Goal: Transaction & Acquisition: Purchase product/service

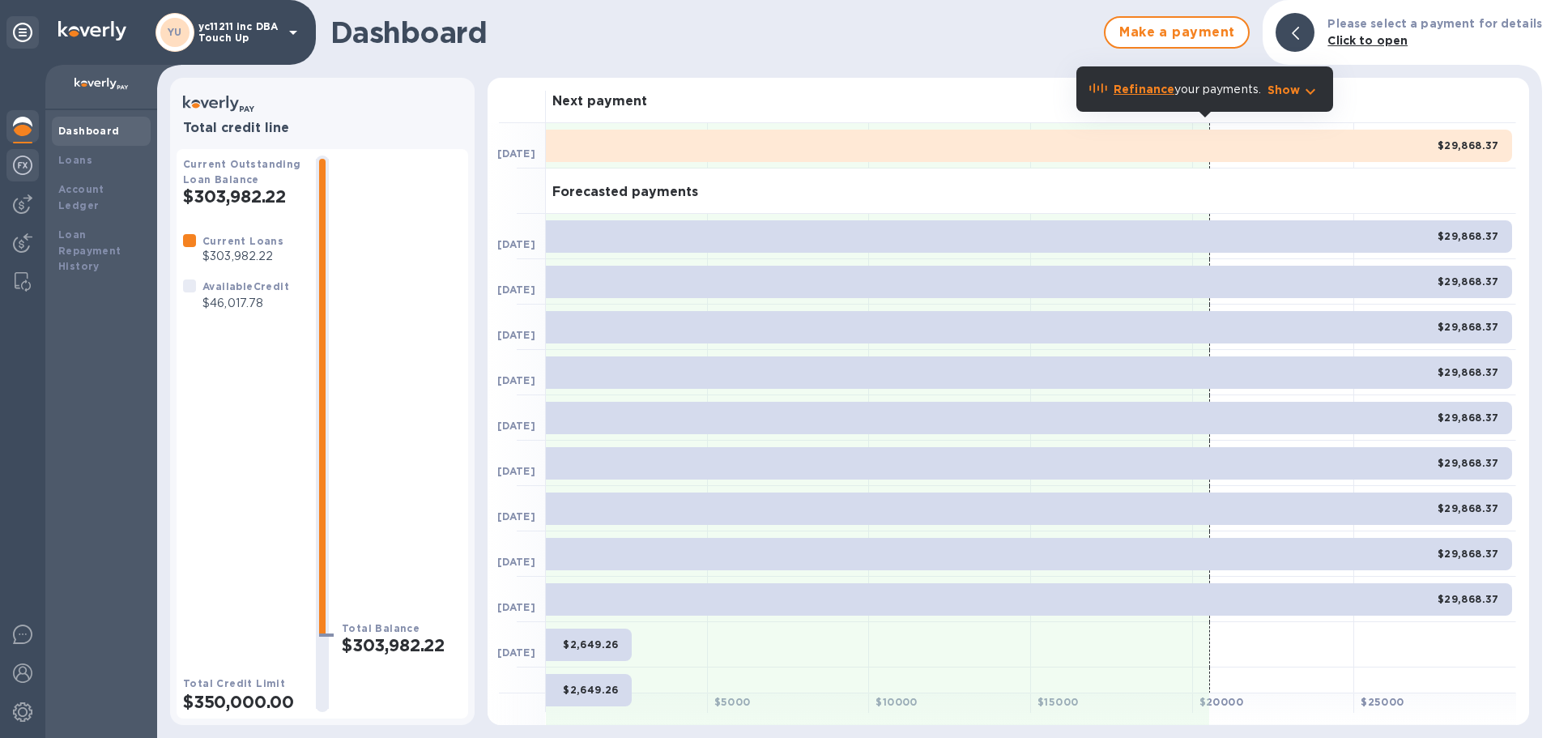
click at [22, 158] on img at bounding box center [22, 164] width 19 height 19
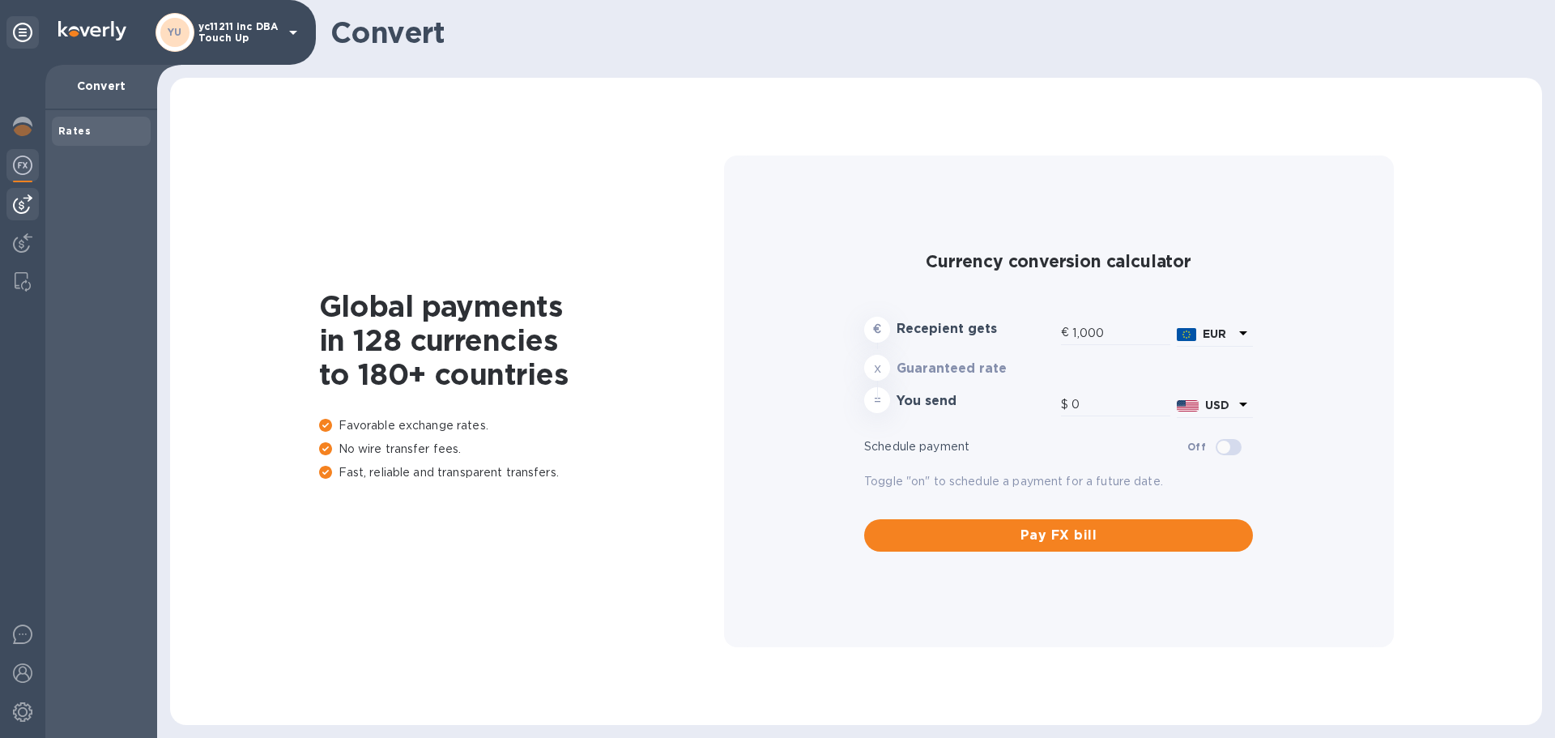
click at [26, 204] on img at bounding box center [22, 203] width 19 height 19
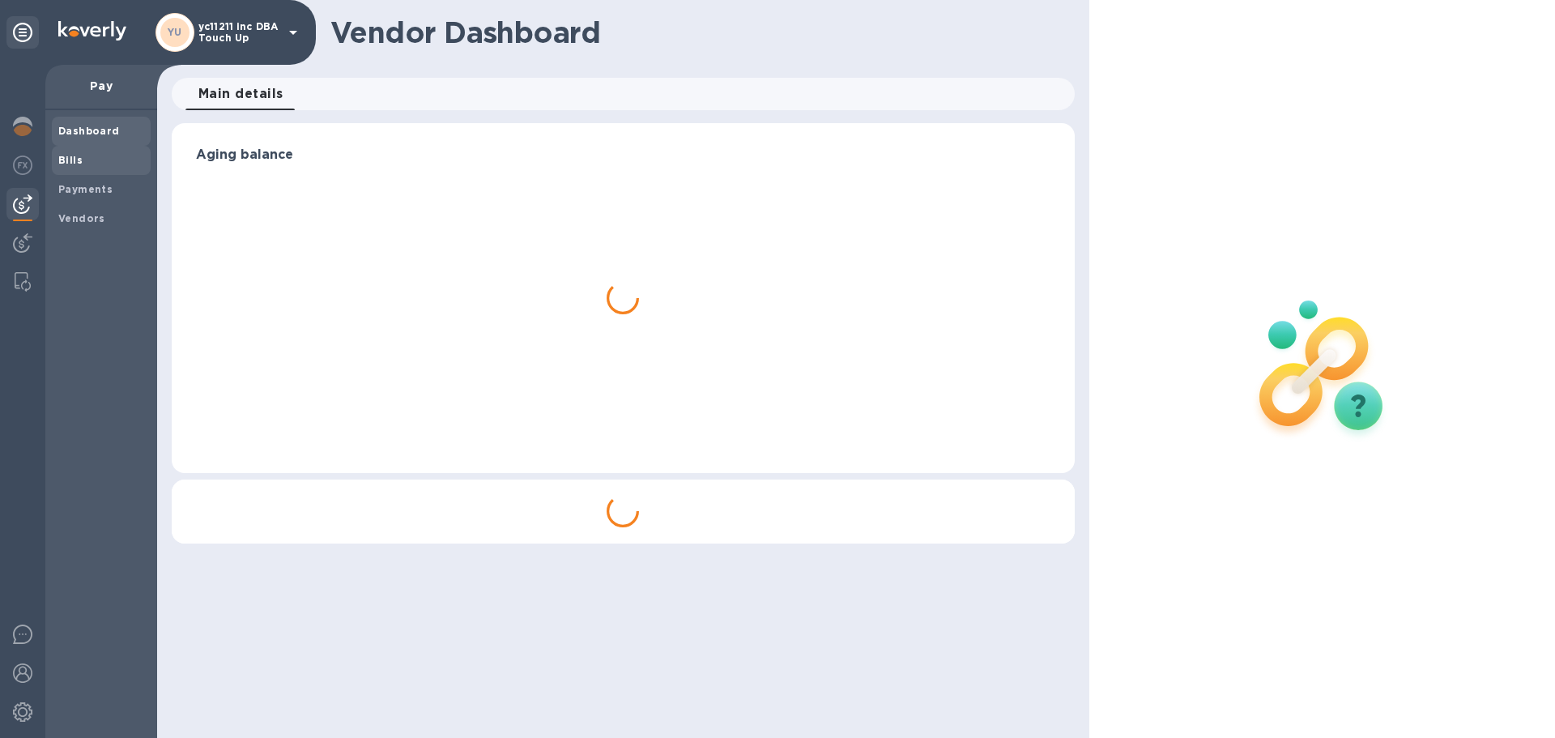
click at [62, 163] on span "Bills" at bounding box center [70, 160] width 24 height 16
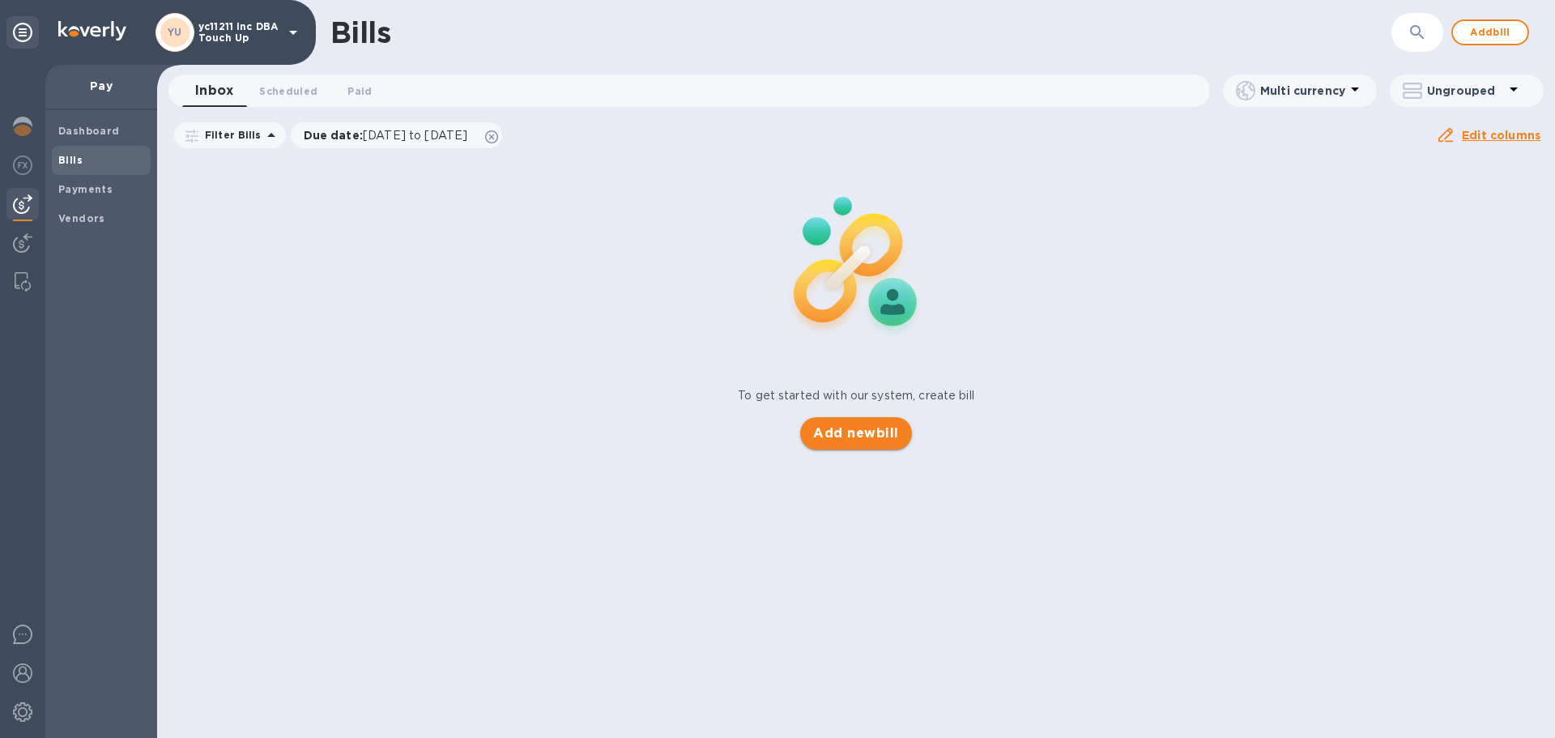
click at [850, 435] on span "Add new bill" at bounding box center [855, 433] width 85 height 19
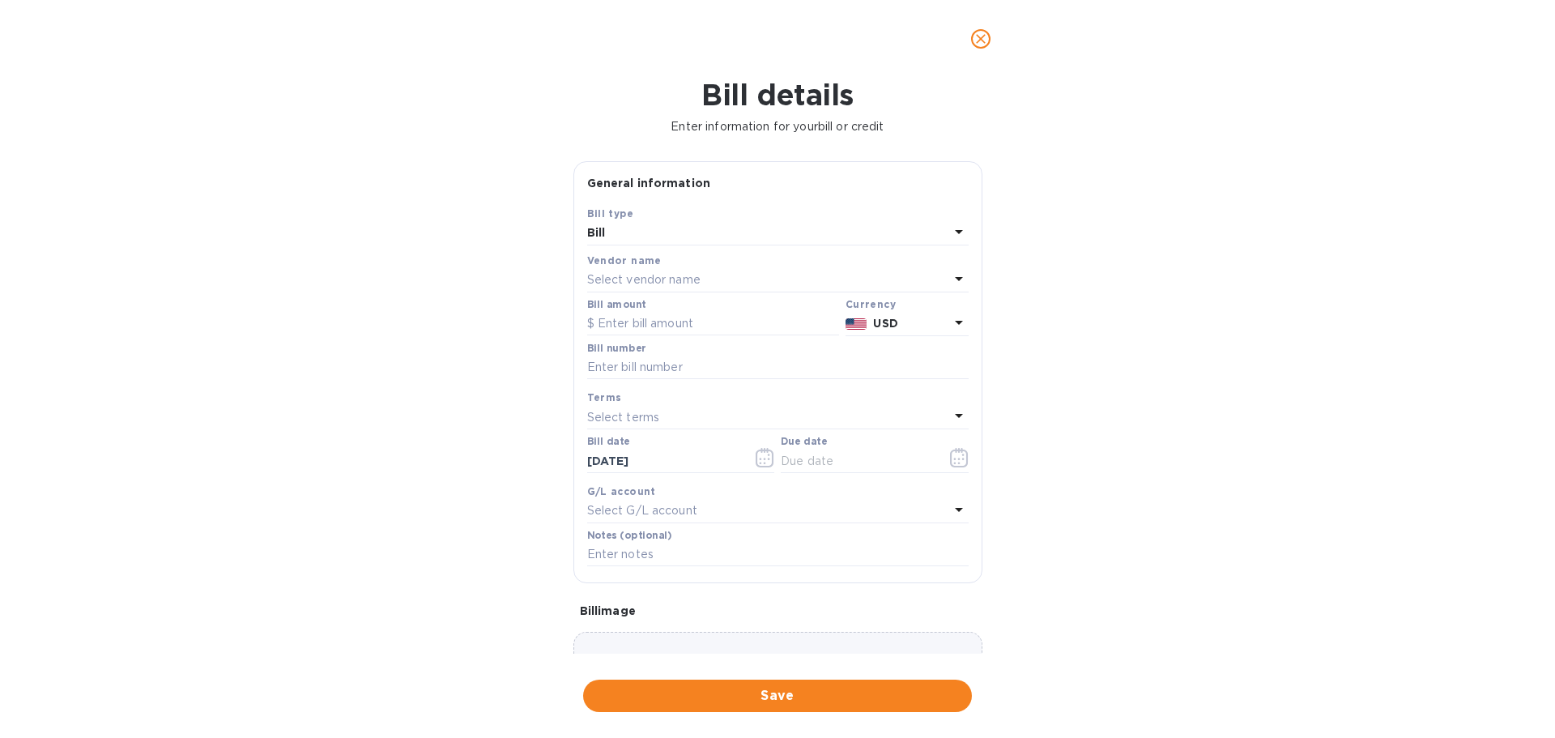
click at [740, 275] on div "Select vendor name" at bounding box center [768, 280] width 362 height 23
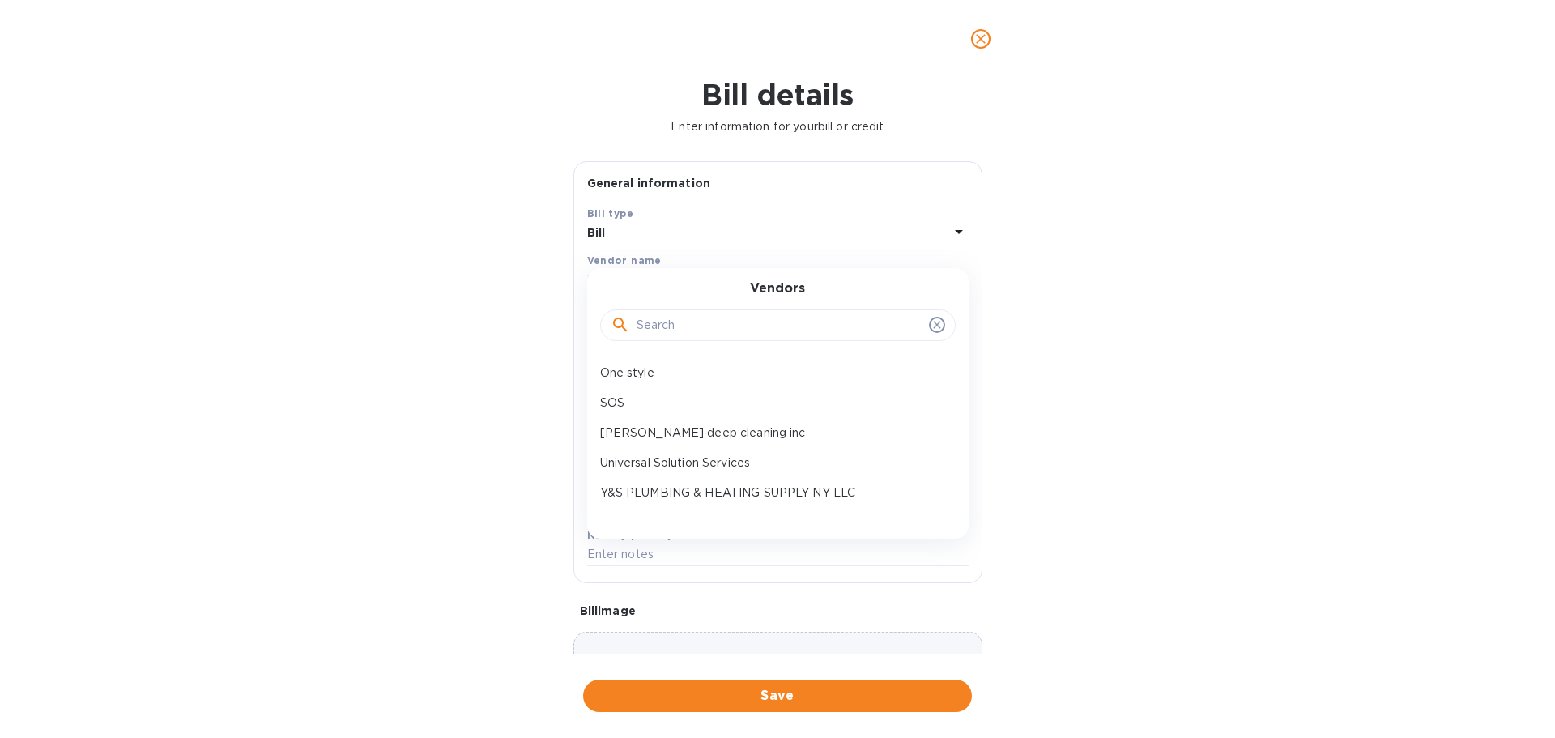
scroll to position [405, 0]
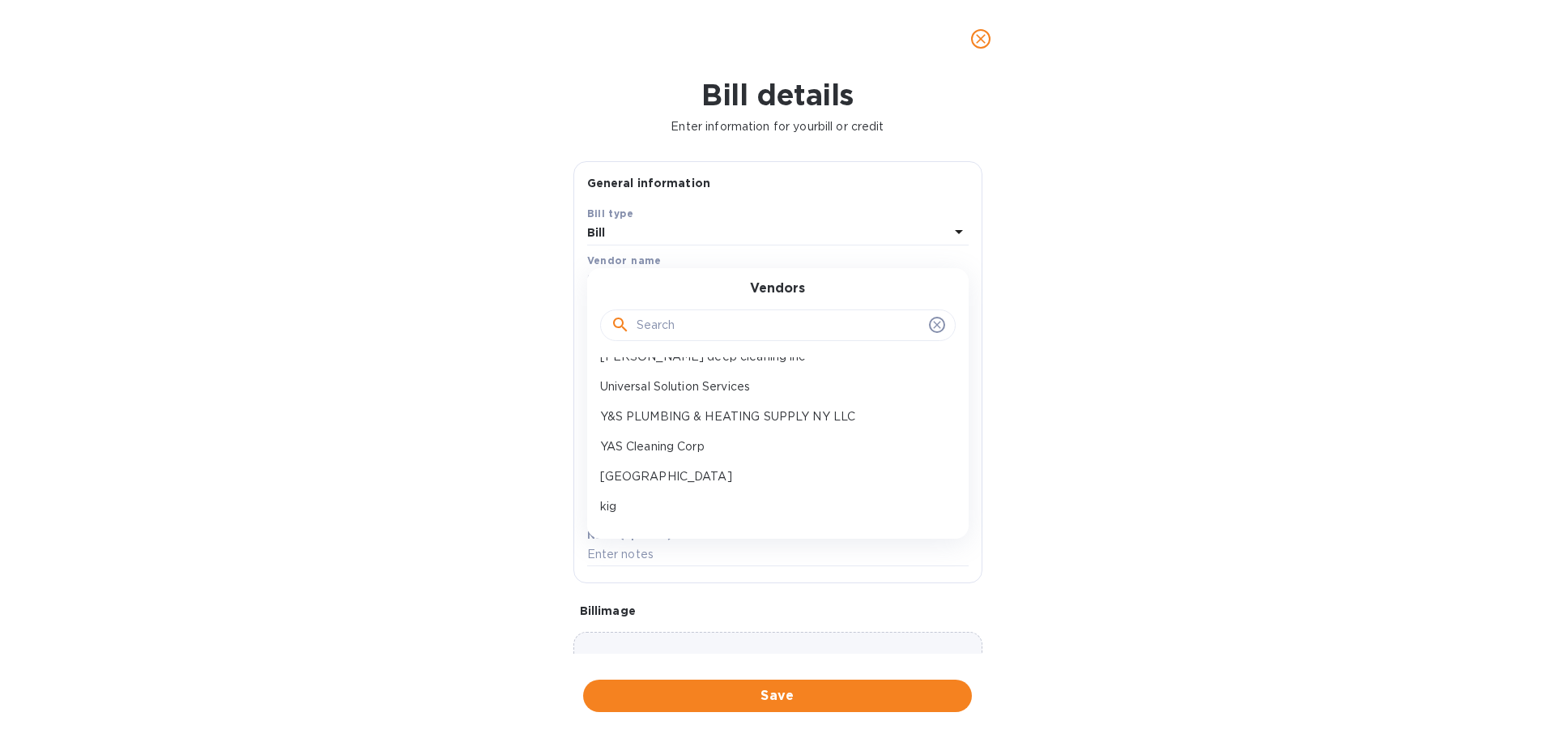
click at [690, 330] on input "text" at bounding box center [780, 325] width 286 height 24
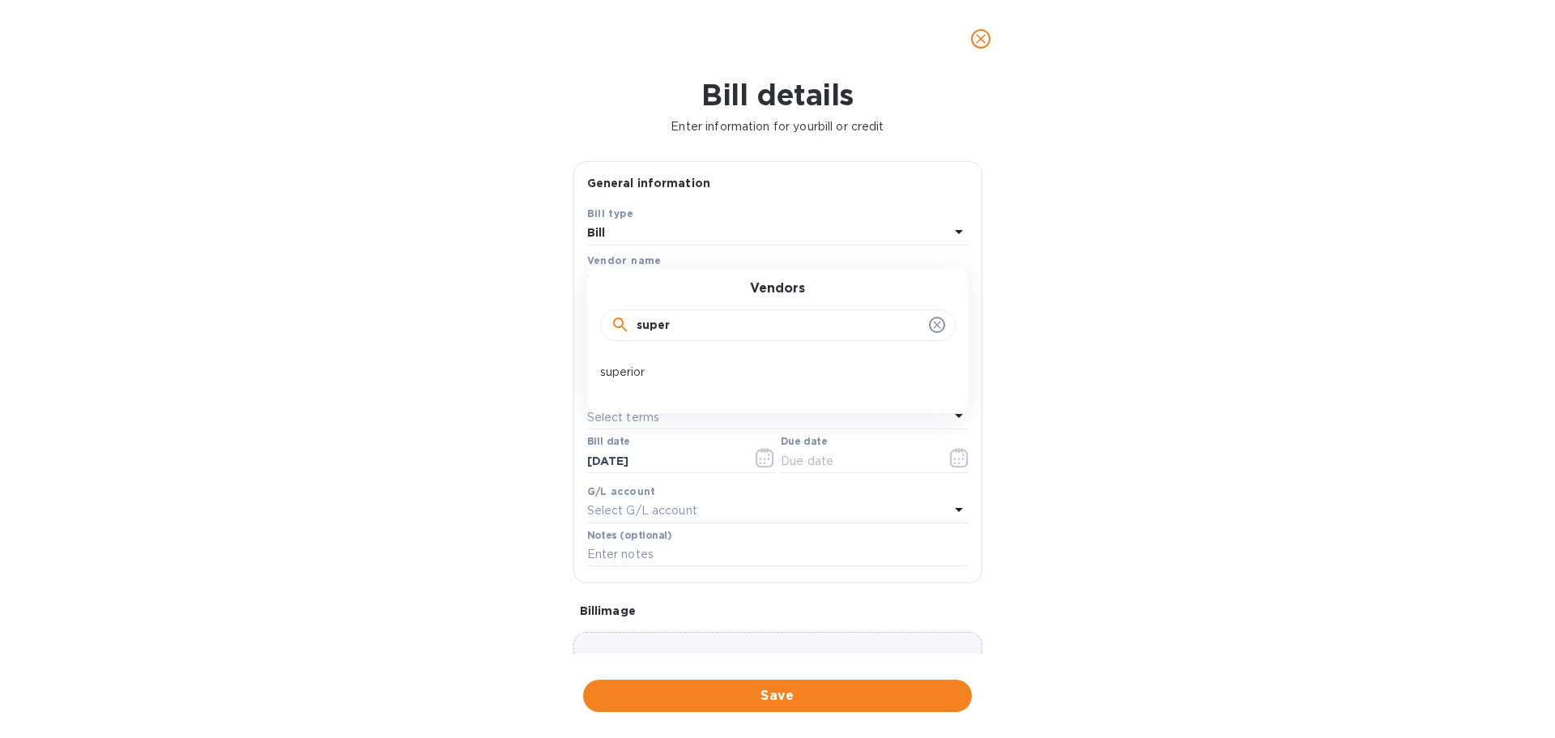
scroll to position [0, 0]
type input "super"
click at [657, 368] on p "superior" at bounding box center [771, 372] width 343 height 17
click at [668, 329] on input "text" at bounding box center [713, 324] width 252 height 24
type input "10,000"
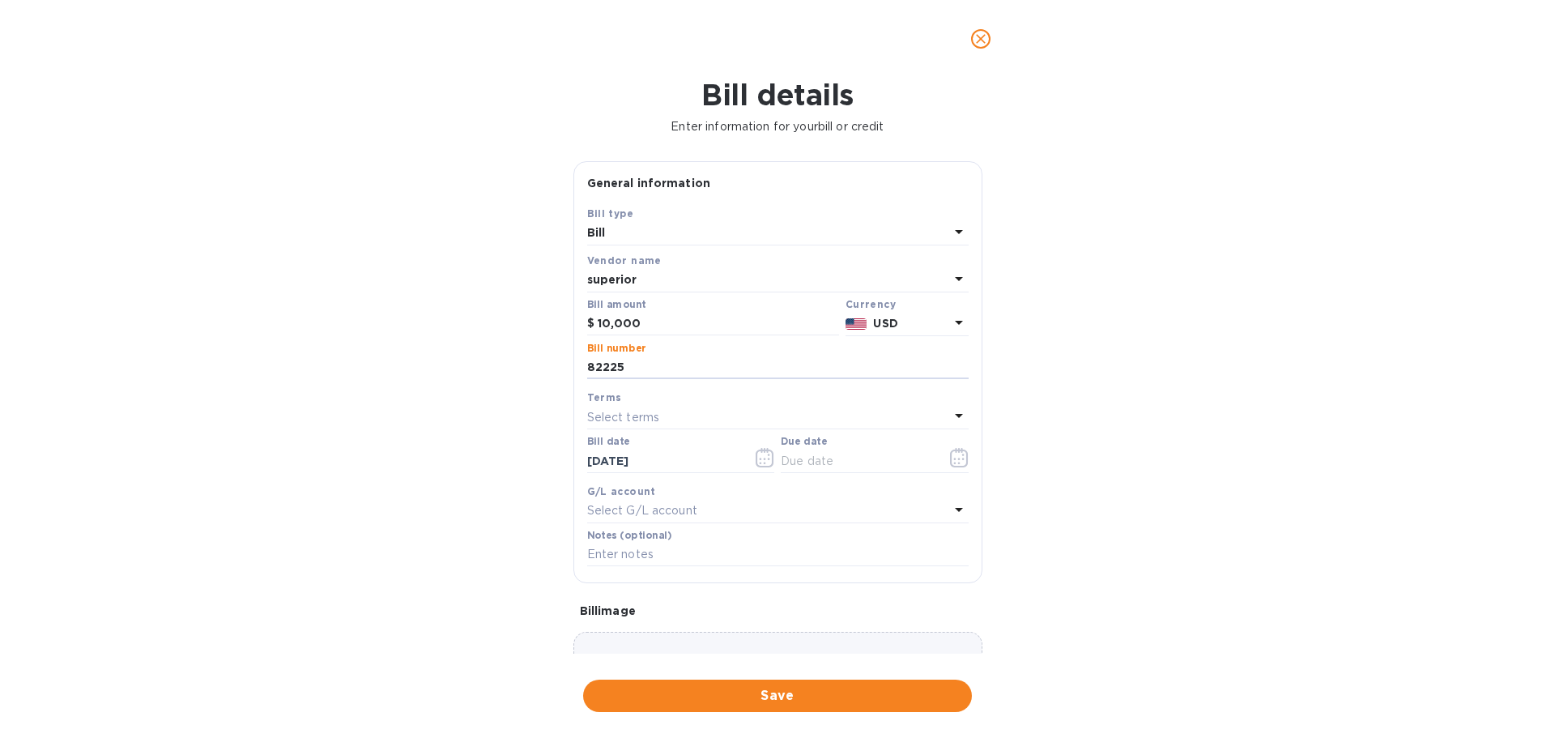
type input "82225"
click at [646, 415] on p "Select terms" at bounding box center [623, 417] width 73 height 17
click at [659, 506] on p "NET 30" at bounding box center [771, 509] width 343 height 17
type input "[DATE]"
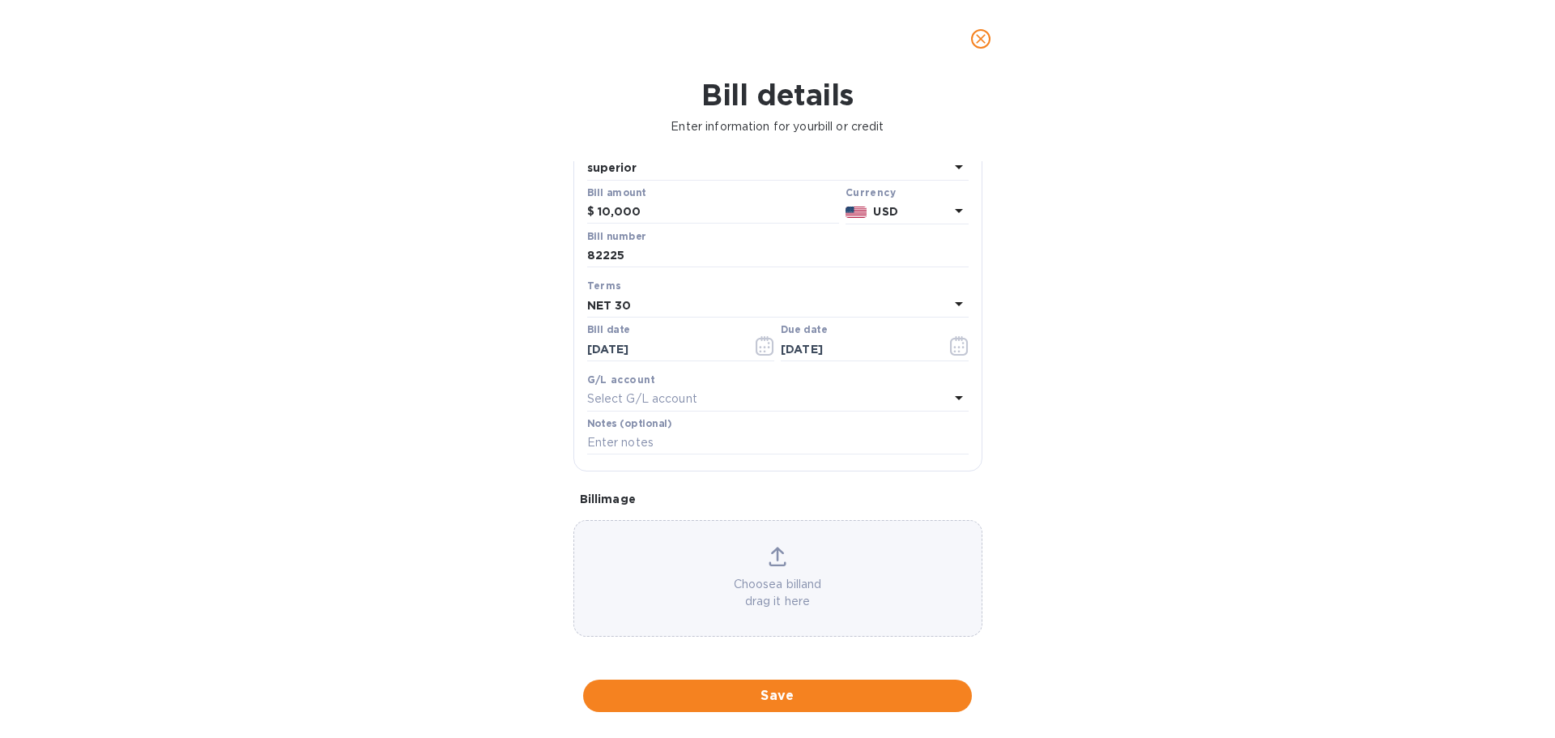
scroll to position [114, 0]
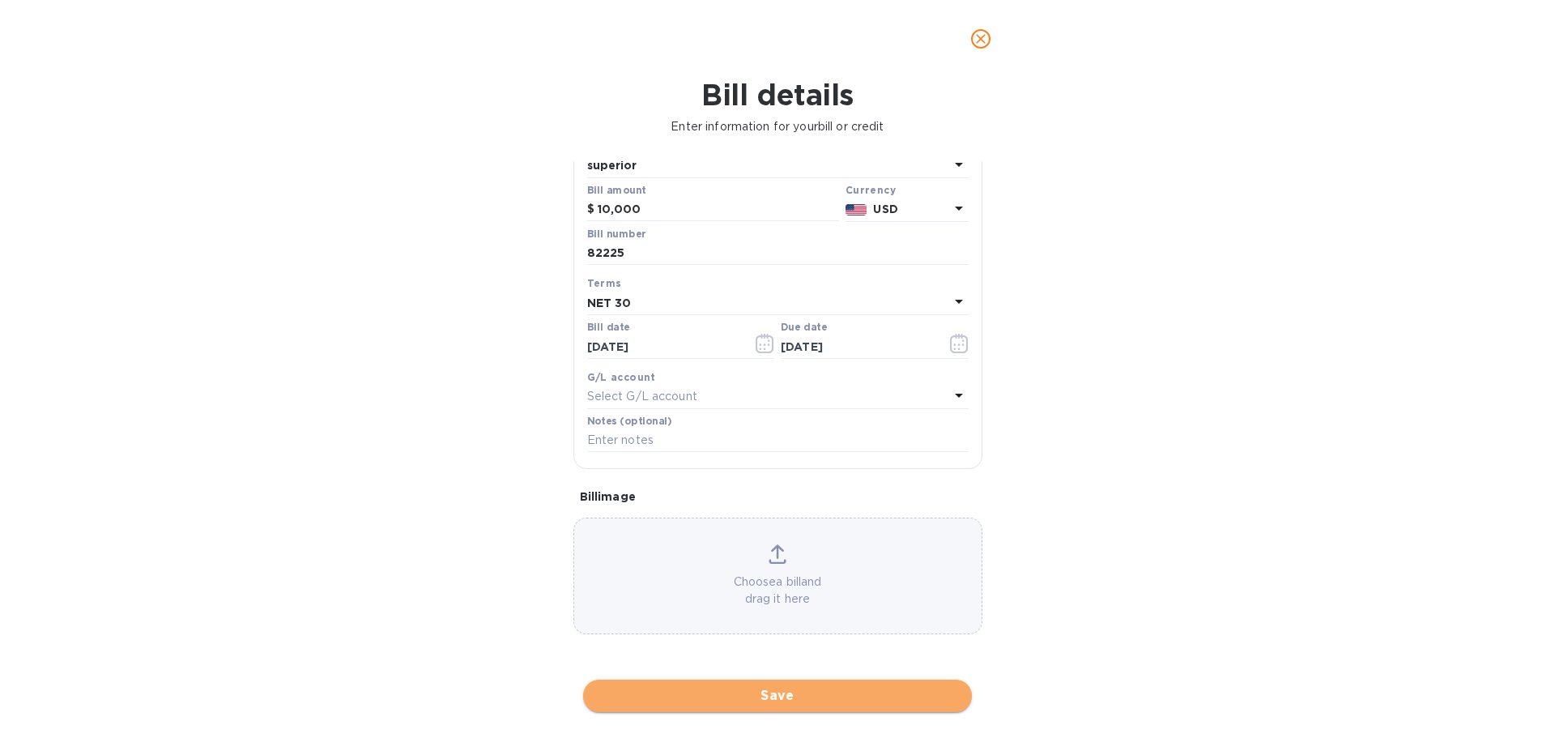
click at [709, 701] on span "Save" at bounding box center [777, 695] width 363 height 19
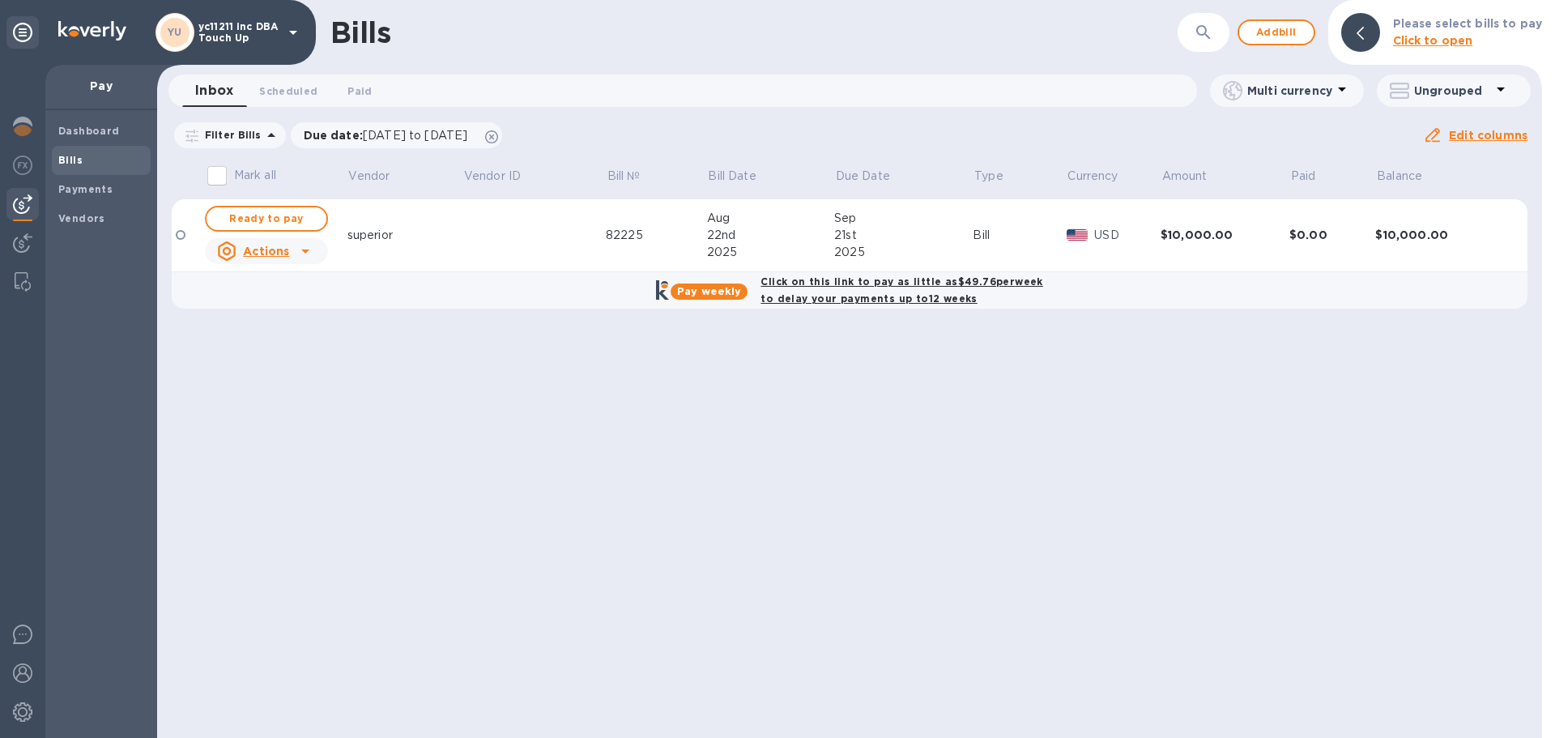
click at [815, 294] on b "Click on this link to pay as little as $49.76 per week to delay your payments u…" at bounding box center [901, 289] width 282 height 29
click at [821, 305] on b "Click on this link to pay as little as $49.76 per week to delay your payments u…" at bounding box center [901, 289] width 282 height 29
checkbox input "true"
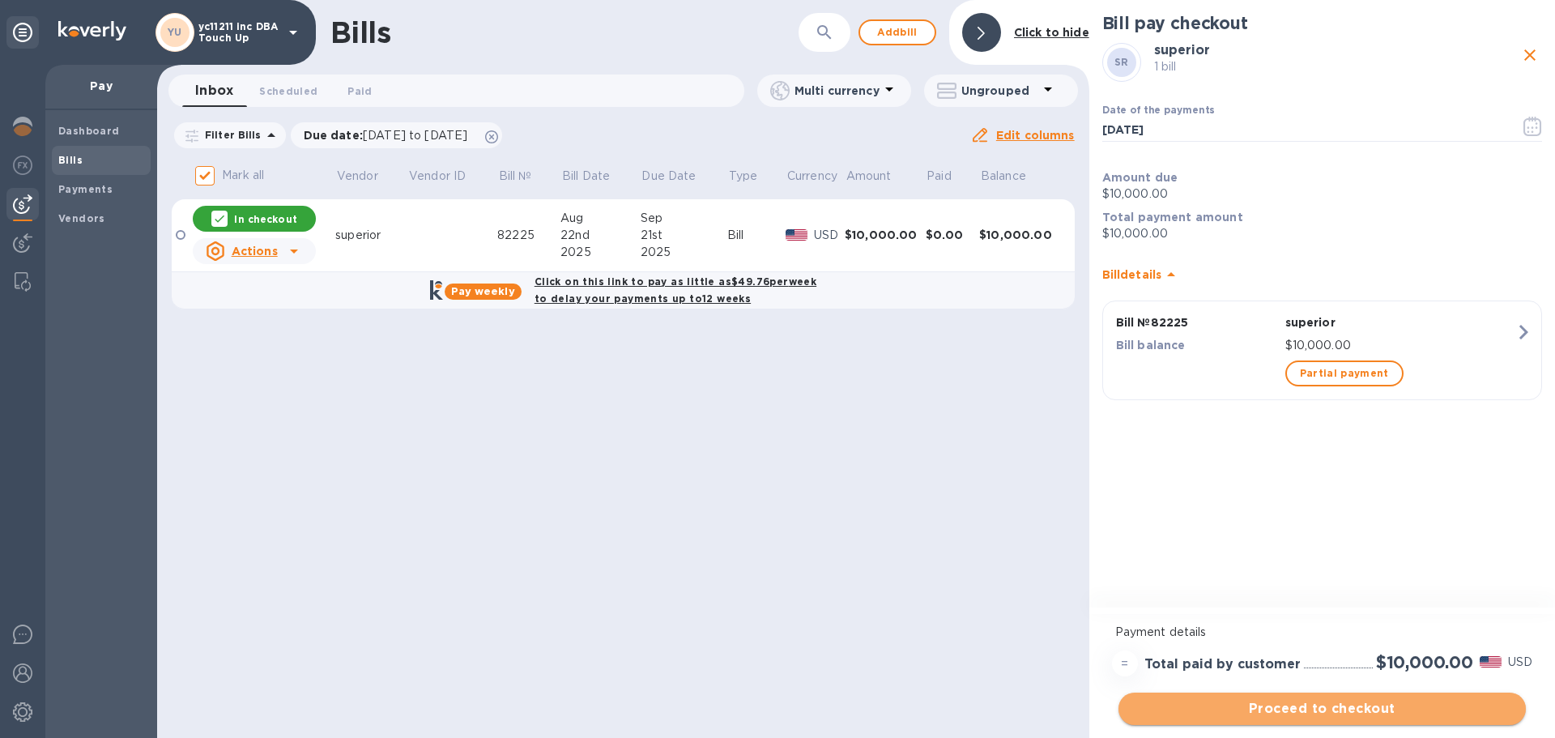
click at [1323, 706] on span "Proceed to checkout" at bounding box center [1321, 708] width 381 height 19
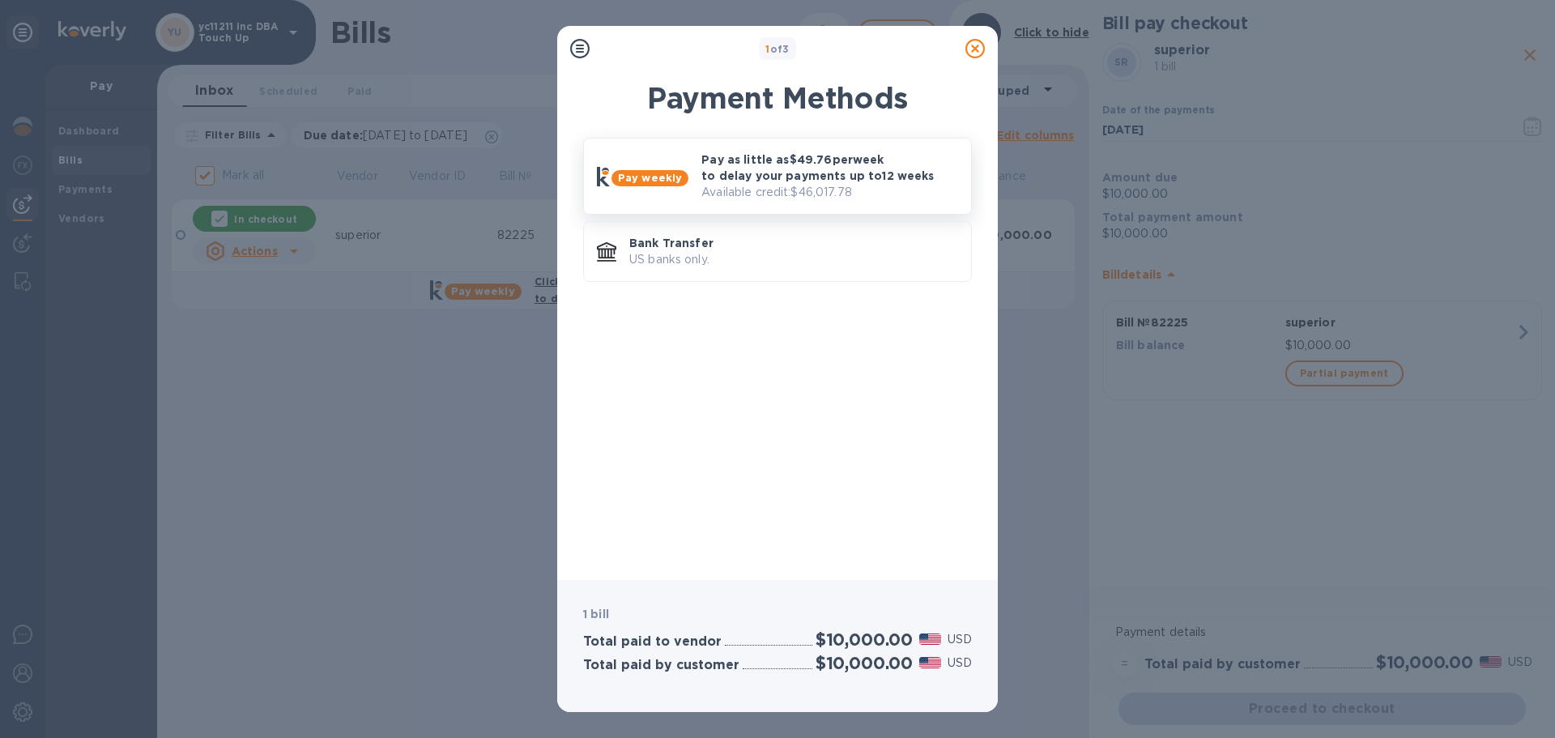
click at [773, 179] on p "Pay as little as $49.76 per week to delay your payments up to 12 weeks" at bounding box center [829, 167] width 257 height 32
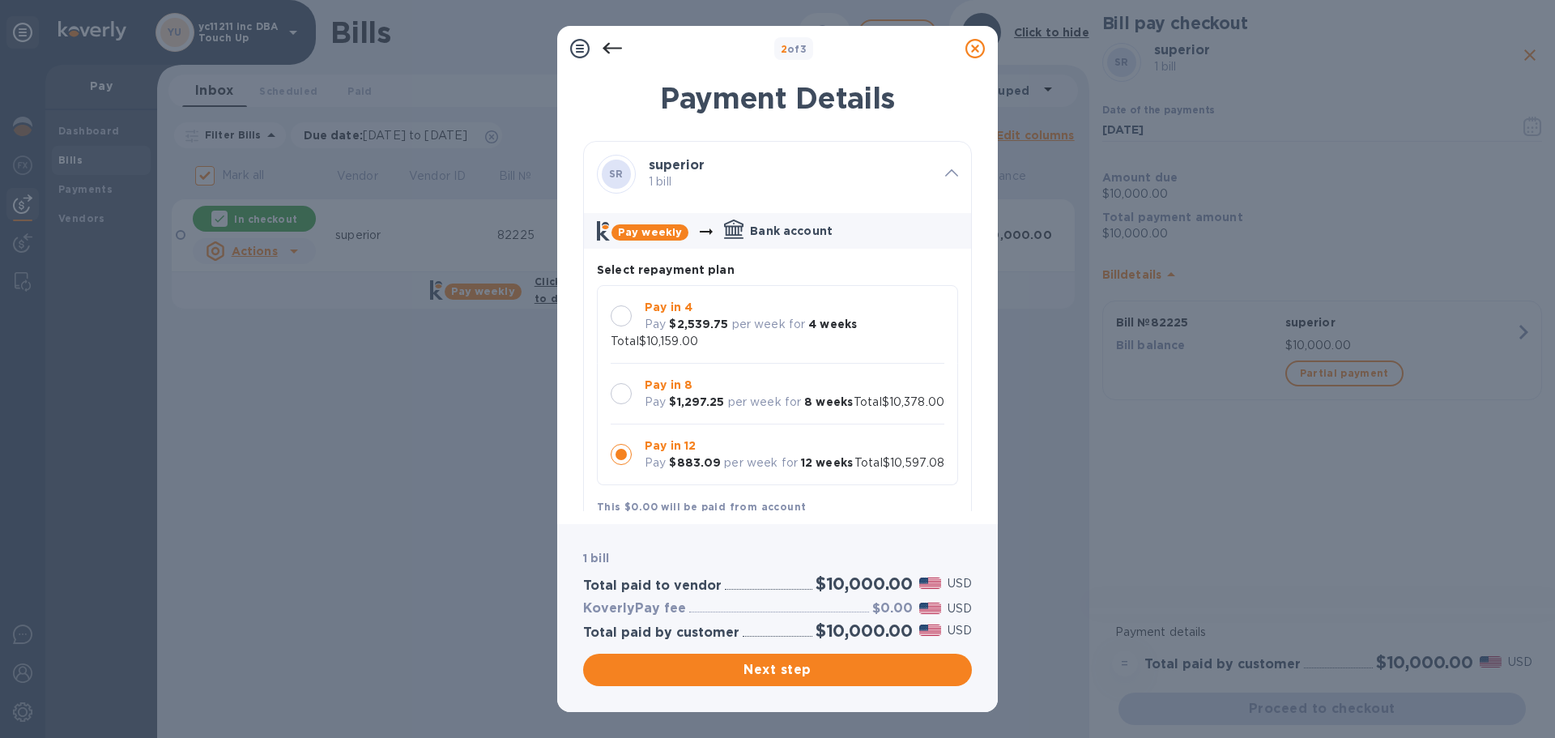
scroll to position [15, 0]
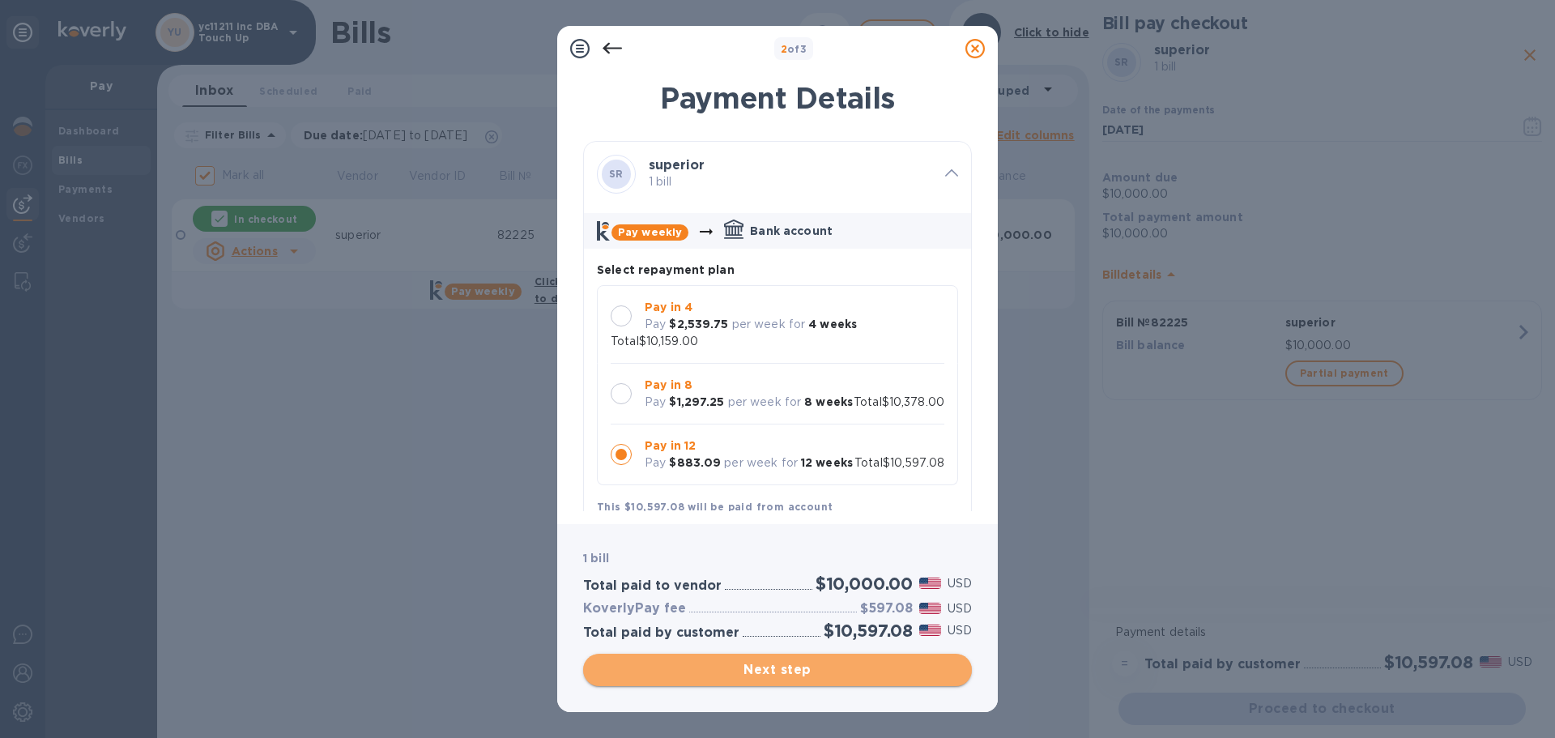
click at [743, 666] on span "Next step" at bounding box center [777, 669] width 363 height 19
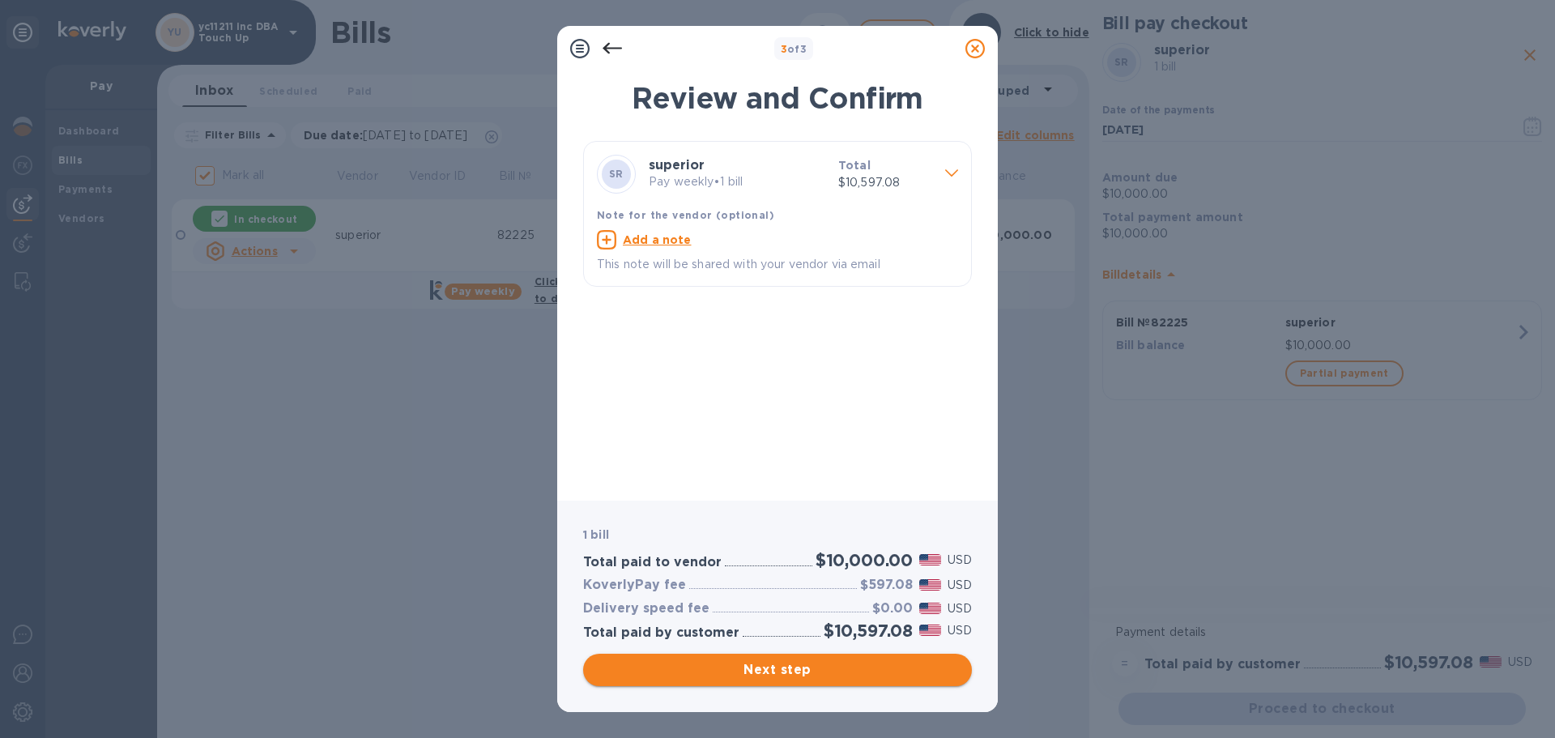
click at [743, 666] on span "Next step" at bounding box center [777, 669] width 363 height 19
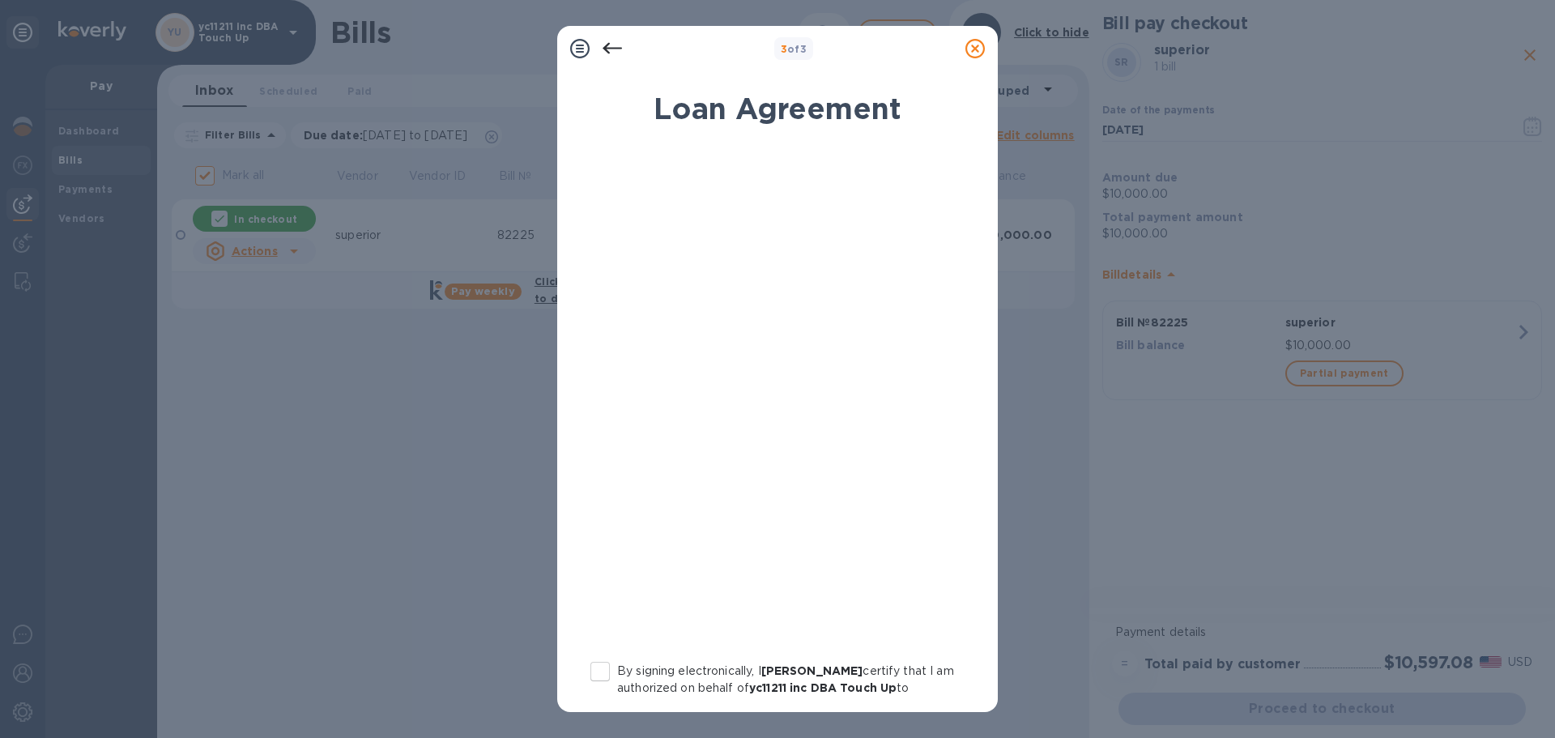
scroll to position [185, 0]
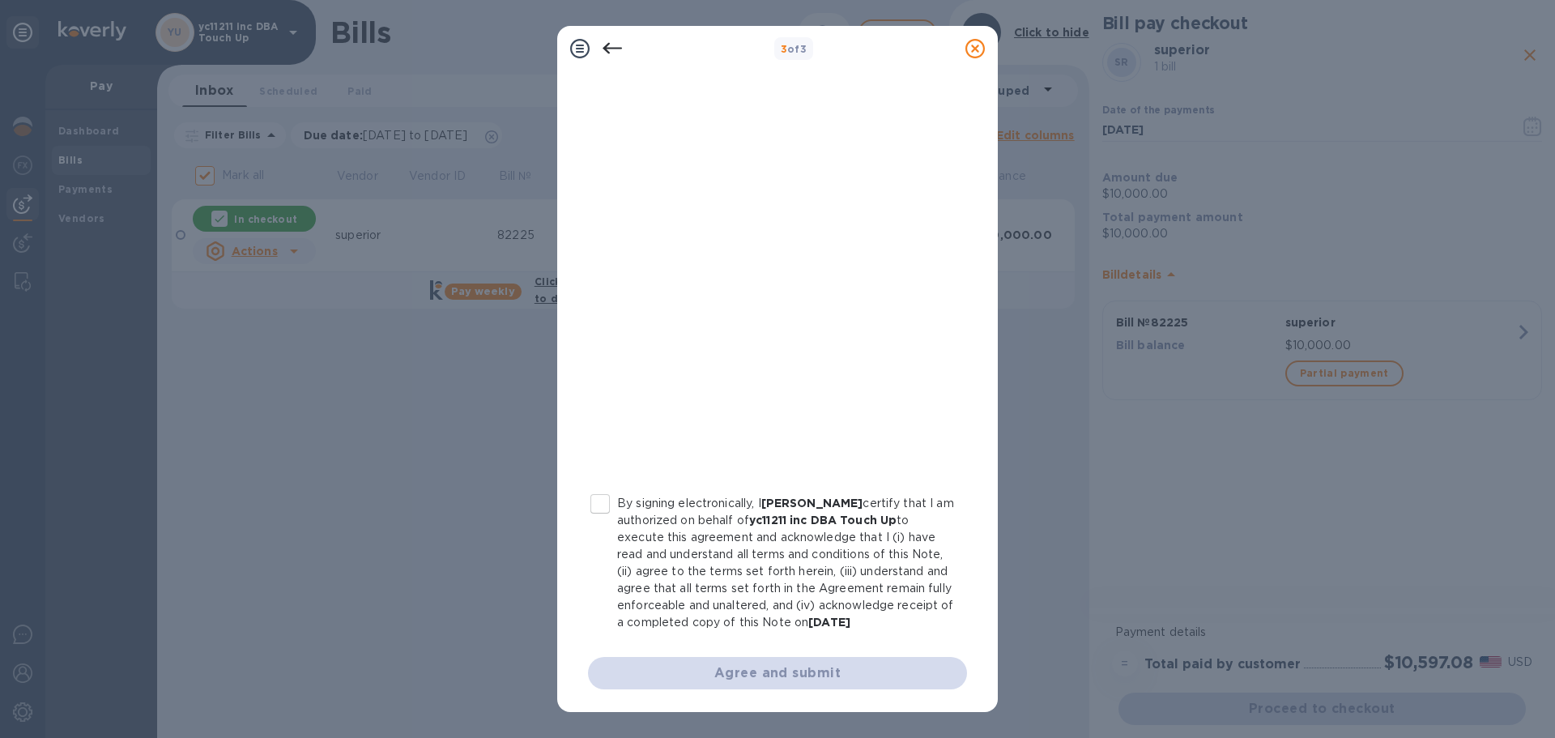
click at [679, 503] on p "By signing electronically, I [PERSON_NAME] certify that I am authorized on beha…" at bounding box center [785, 563] width 337 height 136
click at [617, 503] on input "By signing electronically, I [PERSON_NAME] certify that I am authorized on beha…" at bounding box center [600, 504] width 34 height 34
checkbox input "true"
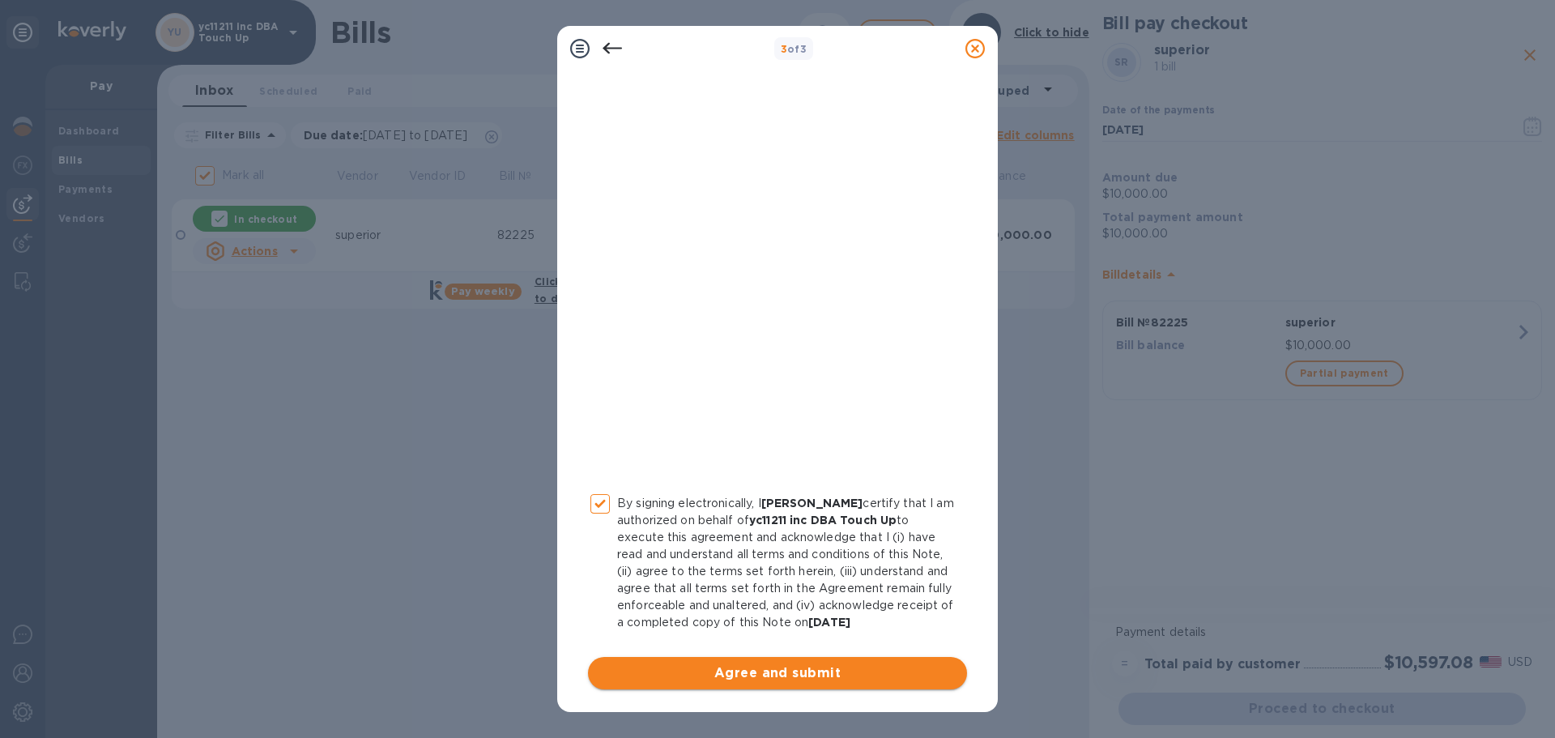
click at [695, 667] on span "Agree and submit" at bounding box center [777, 672] width 353 height 19
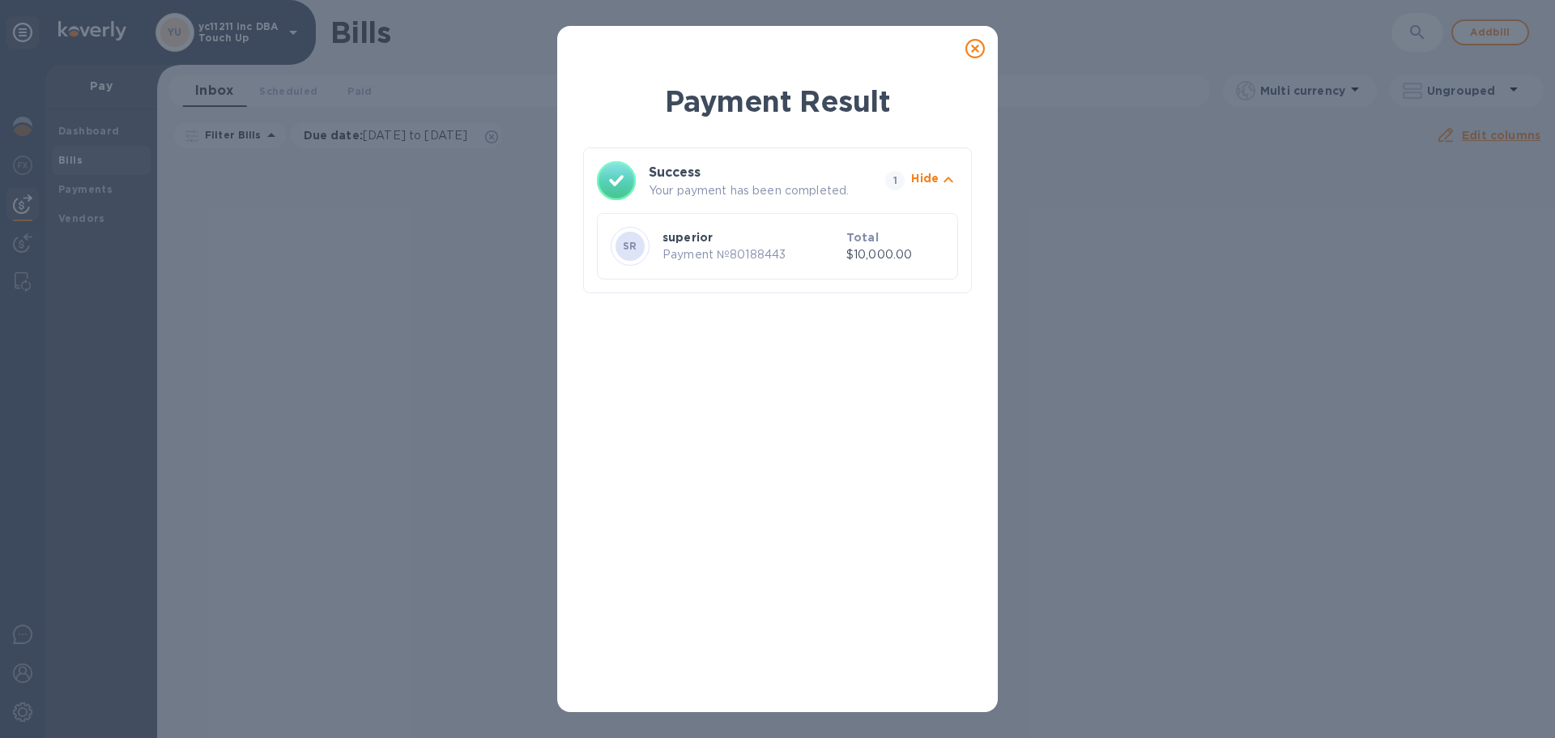
click at [978, 45] on icon at bounding box center [974, 48] width 19 height 19
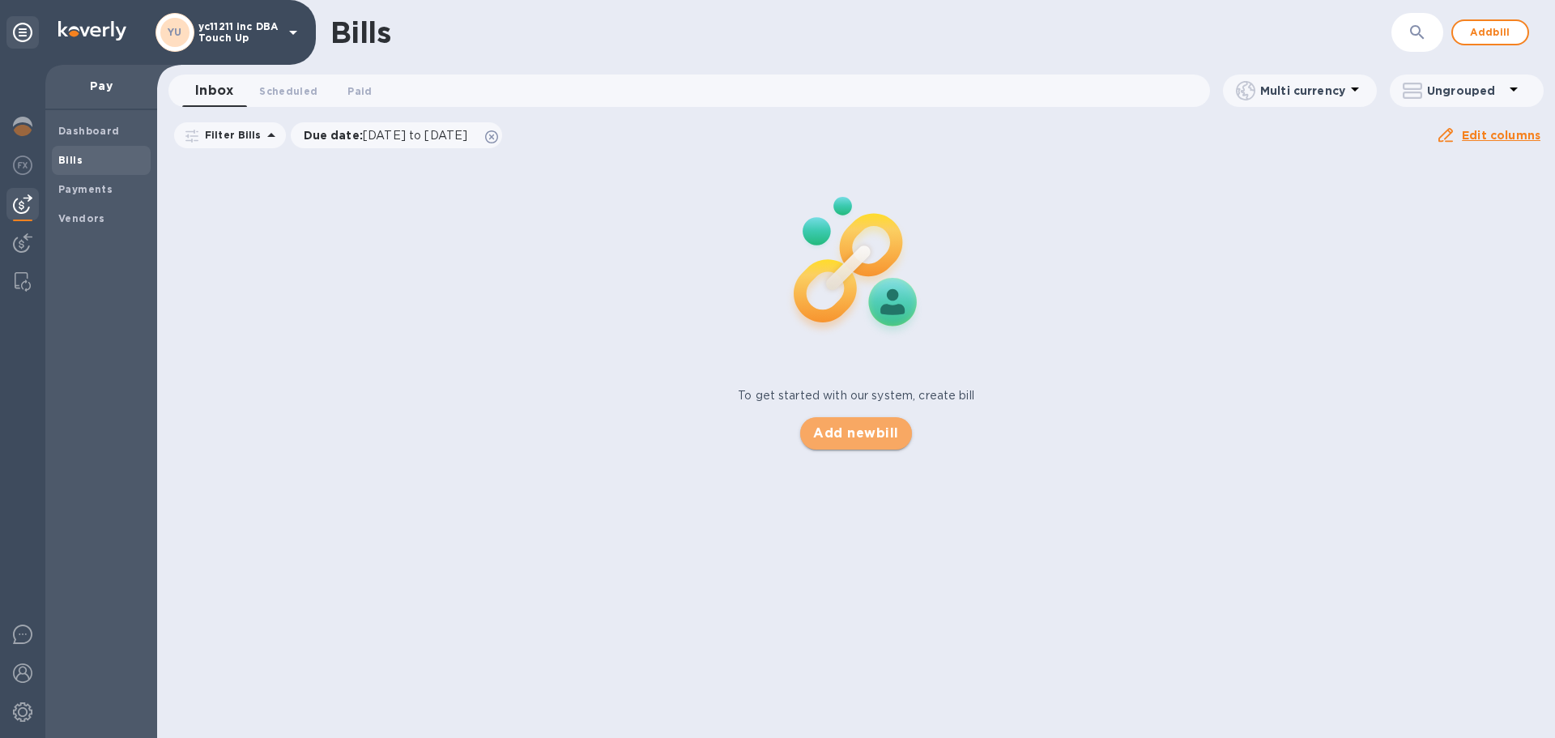
click at [845, 441] on span "Add new bill" at bounding box center [855, 433] width 85 height 19
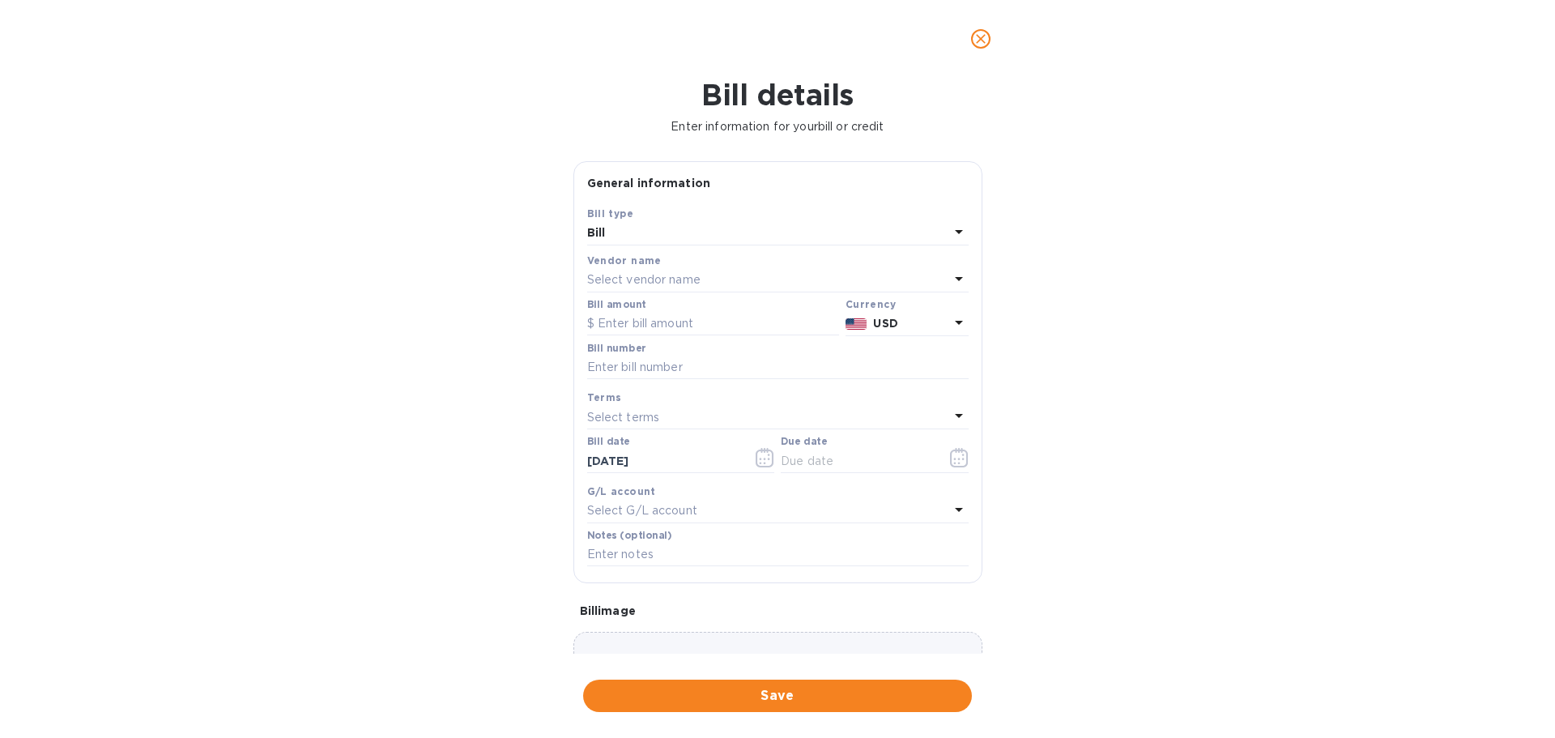
click at [649, 279] on p "Select vendor name" at bounding box center [643, 279] width 113 height 17
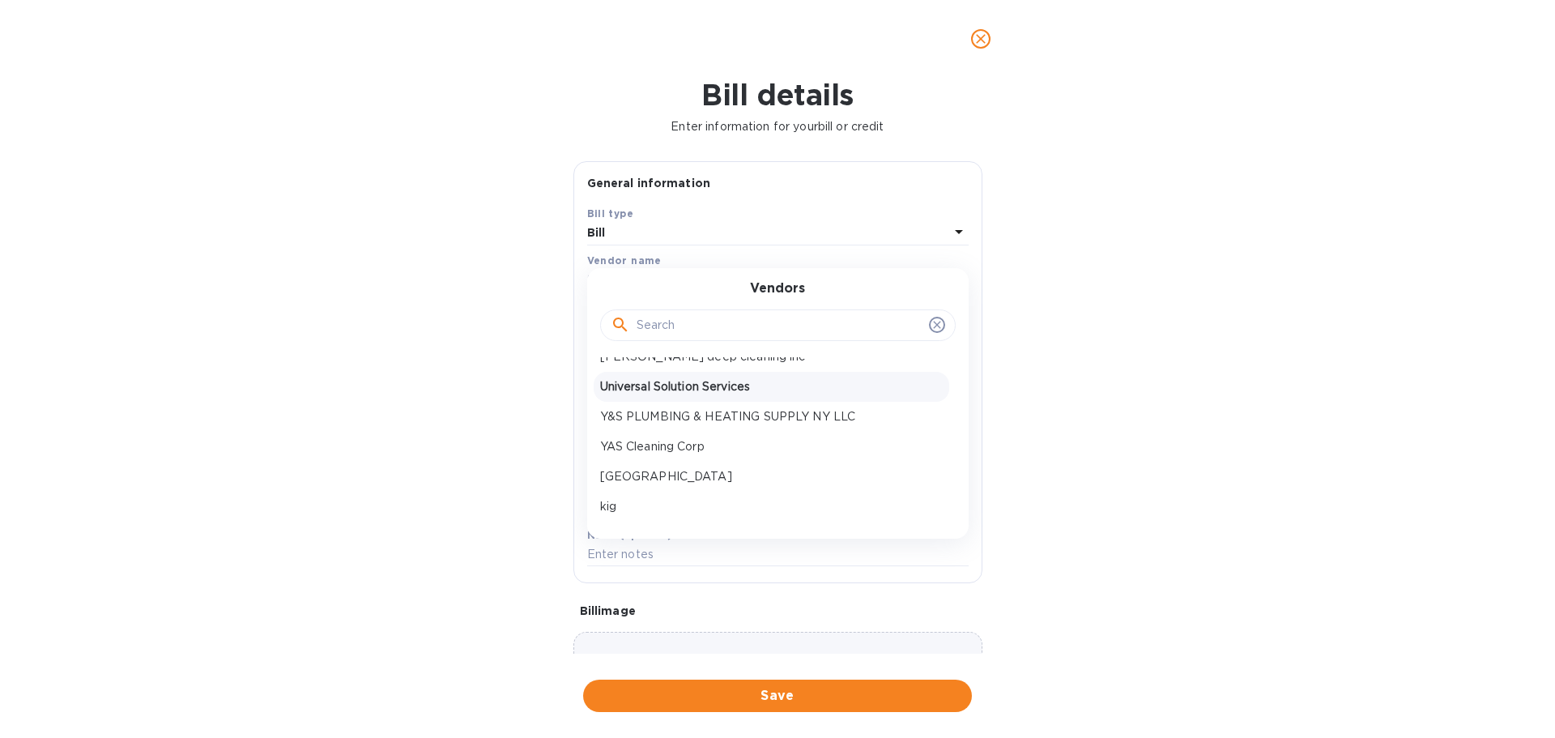
scroll to position [474, 0]
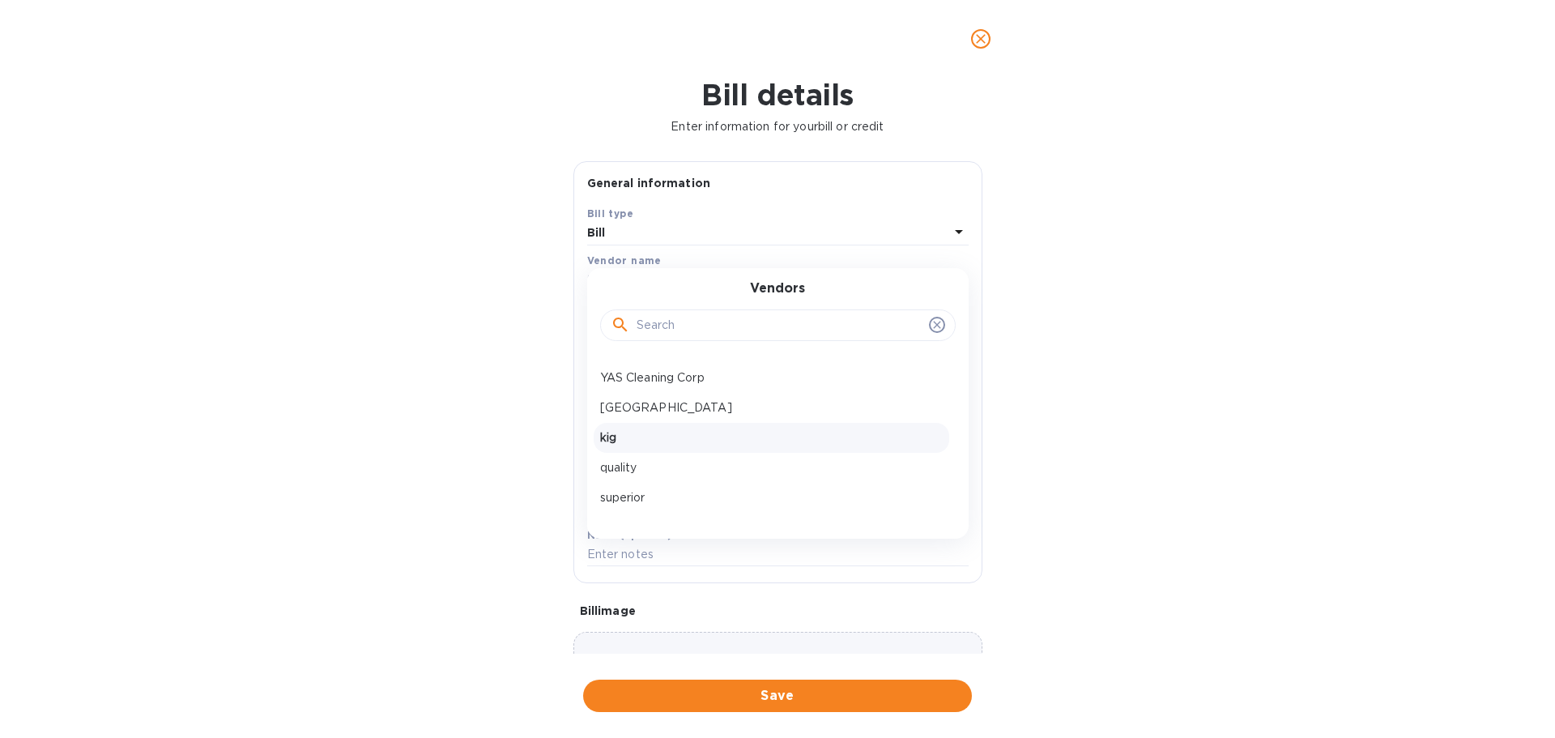
click at [671, 432] on p "kig" at bounding box center [771, 437] width 343 height 17
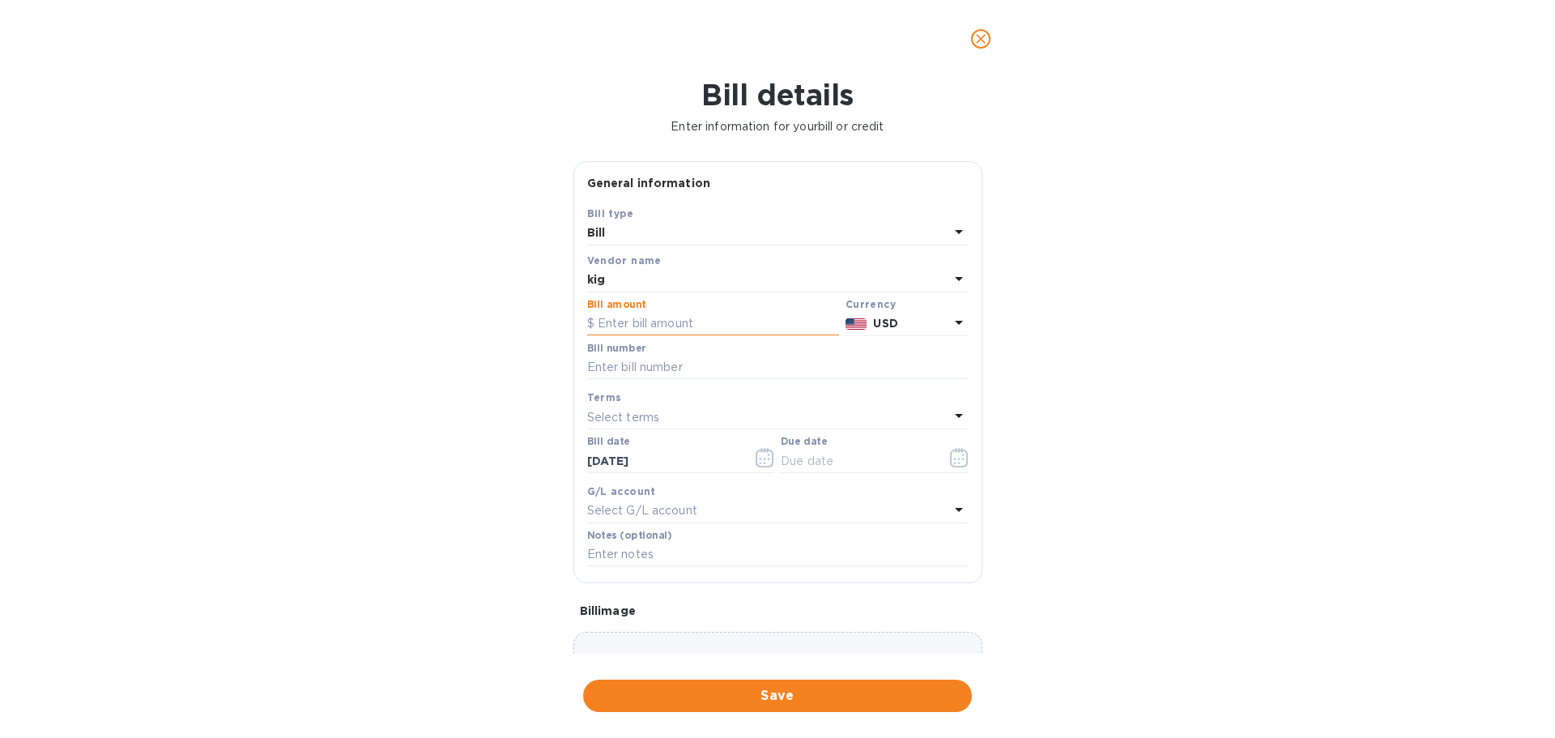
click at [649, 317] on input "text" at bounding box center [713, 324] width 252 height 24
drag, startPoint x: 653, startPoint y: 322, endPoint x: 514, endPoint y: 328, distance: 138.6
click at [514, 328] on div "Bill details Enter information for your bill or credit General information Save…" at bounding box center [777, 408] width 1555 height 660
type input "3,000"
click at [636, 368] on input "text" at bounding box center [777, 368] width 381 height 24
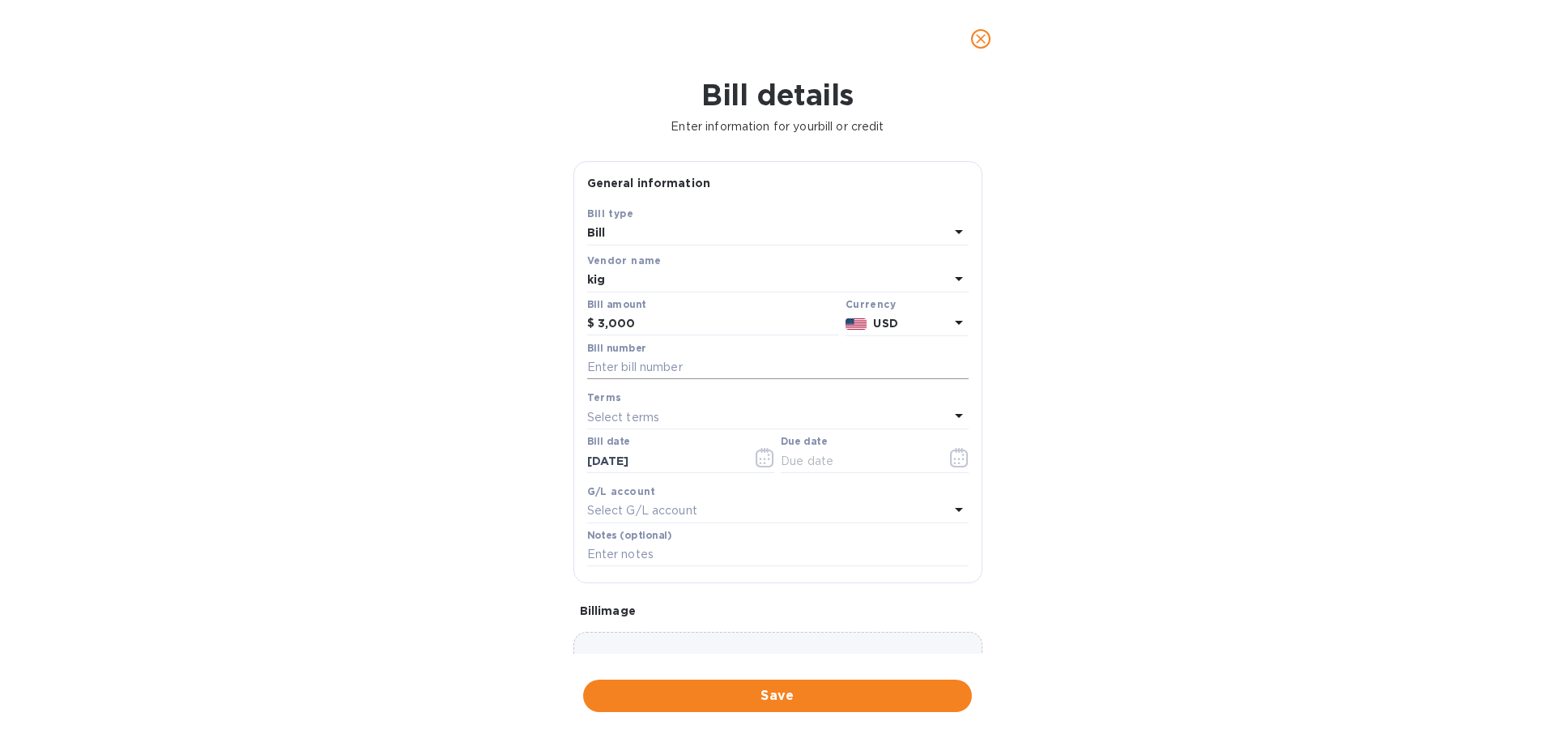
click at [789, 371] on input "text" at bounding box center [777, 368] width 381 height 24
type input "82325"
click at [759, 420] on div "Select terms" at bounding box center [768, 417] width 362 height 23
click at [725, 514] on p "NET 30" at bounding box center [771, 509] width 343 height 17
type input "[DATE]"
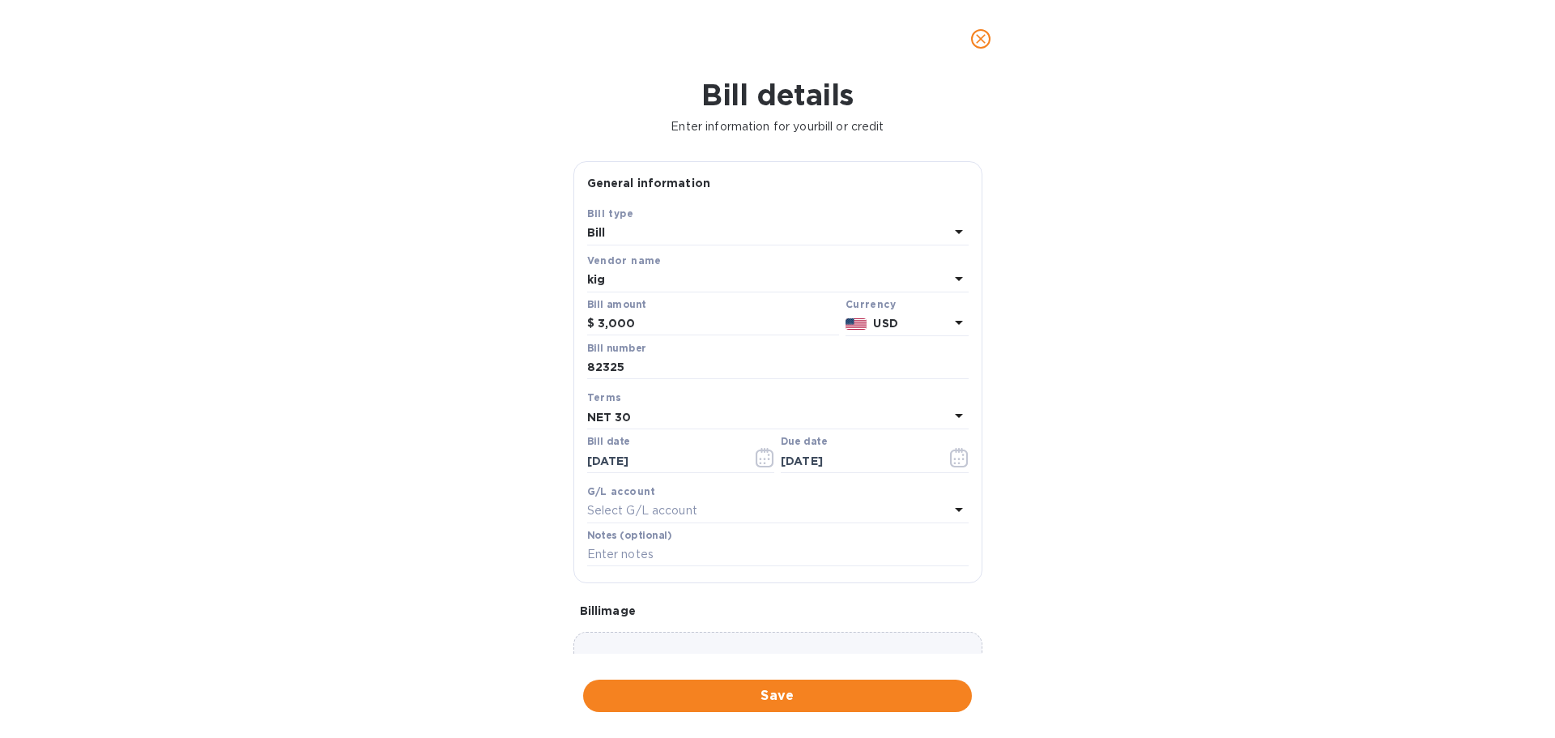
click at [726, 721] on div "Bill details Enter information for your bill or credit General information Save…" at bounding box center [777, 408] width 1555 height 660
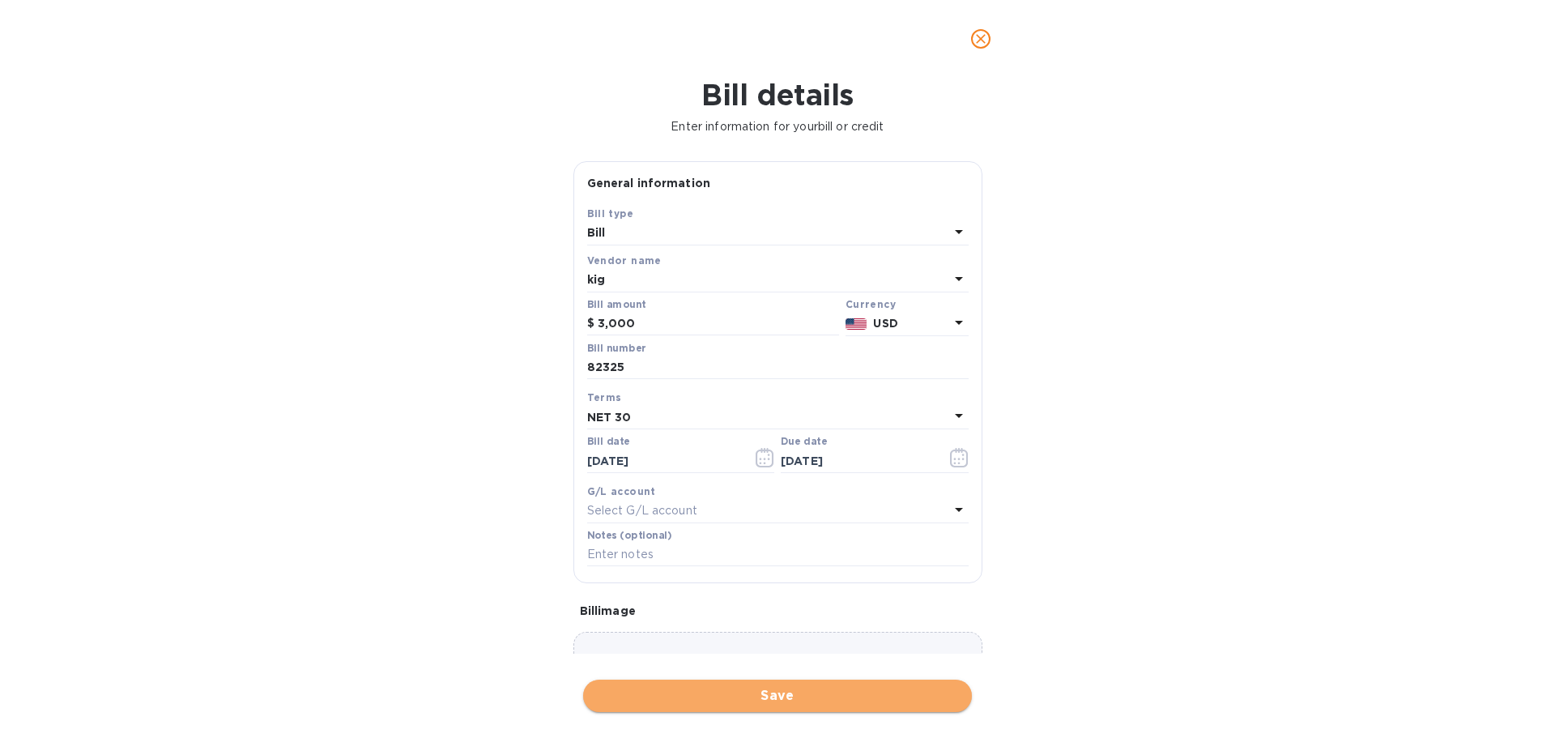
click at [726, 696] on span "Save" at bounding box center [777, 695] width 363 height 19
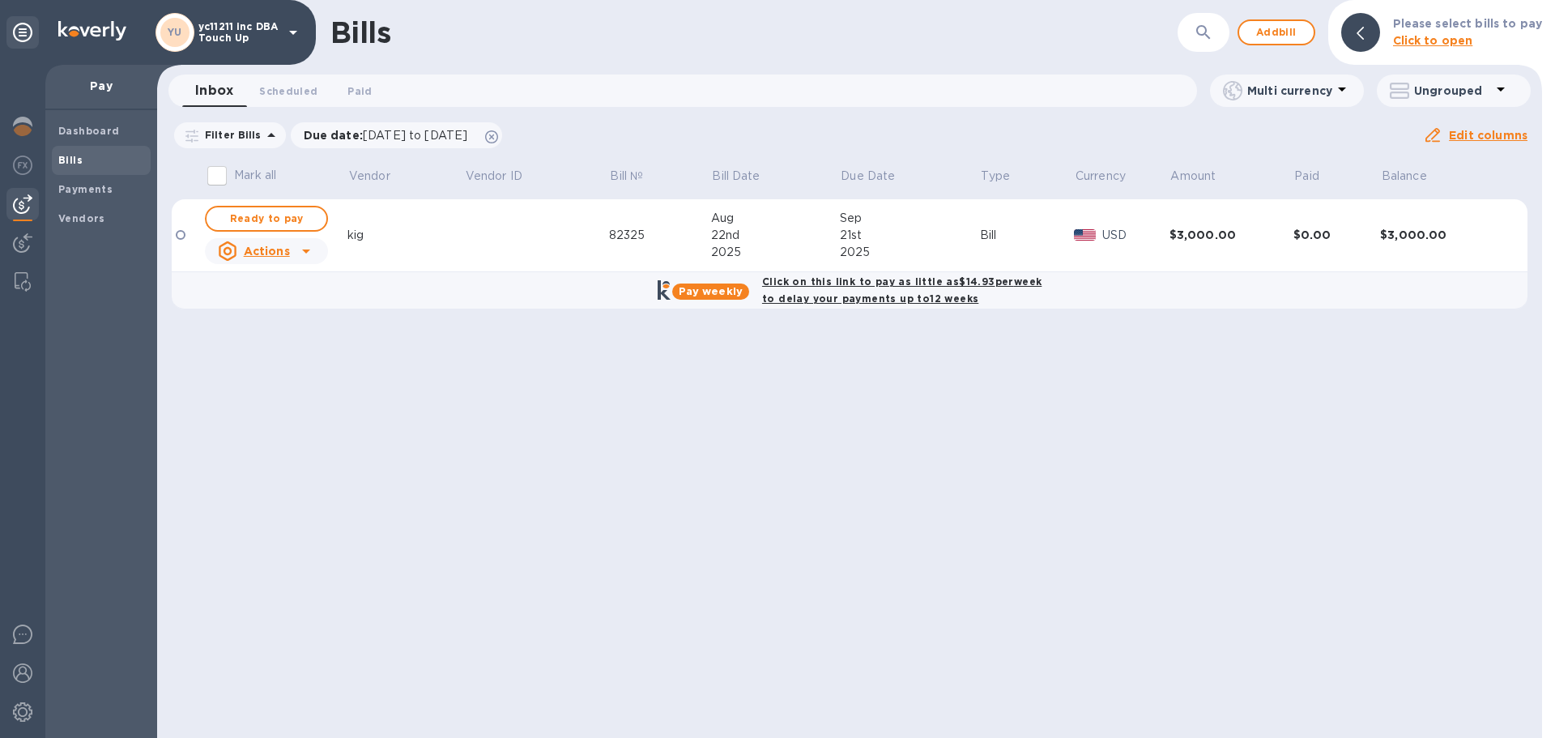
click at [917, 296] on b "Click on this link to pay as little as $14.93 per week to delay your payments u…" at bounding box center [901, 289] width 279 height 29
checkbox input "true"
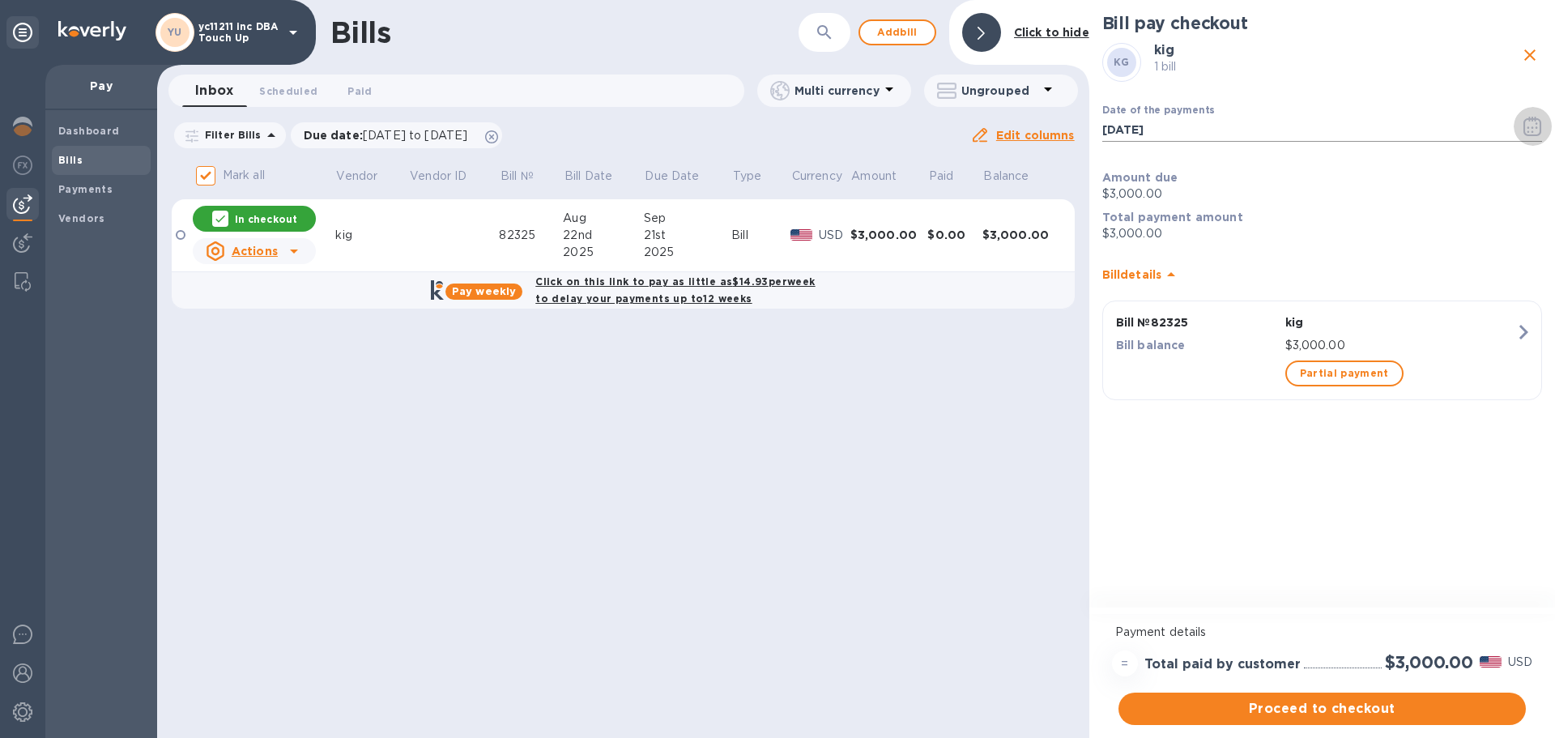
click at [1530, 126] on icon "button" at bounding box center [1532, 126] width 19 height 19
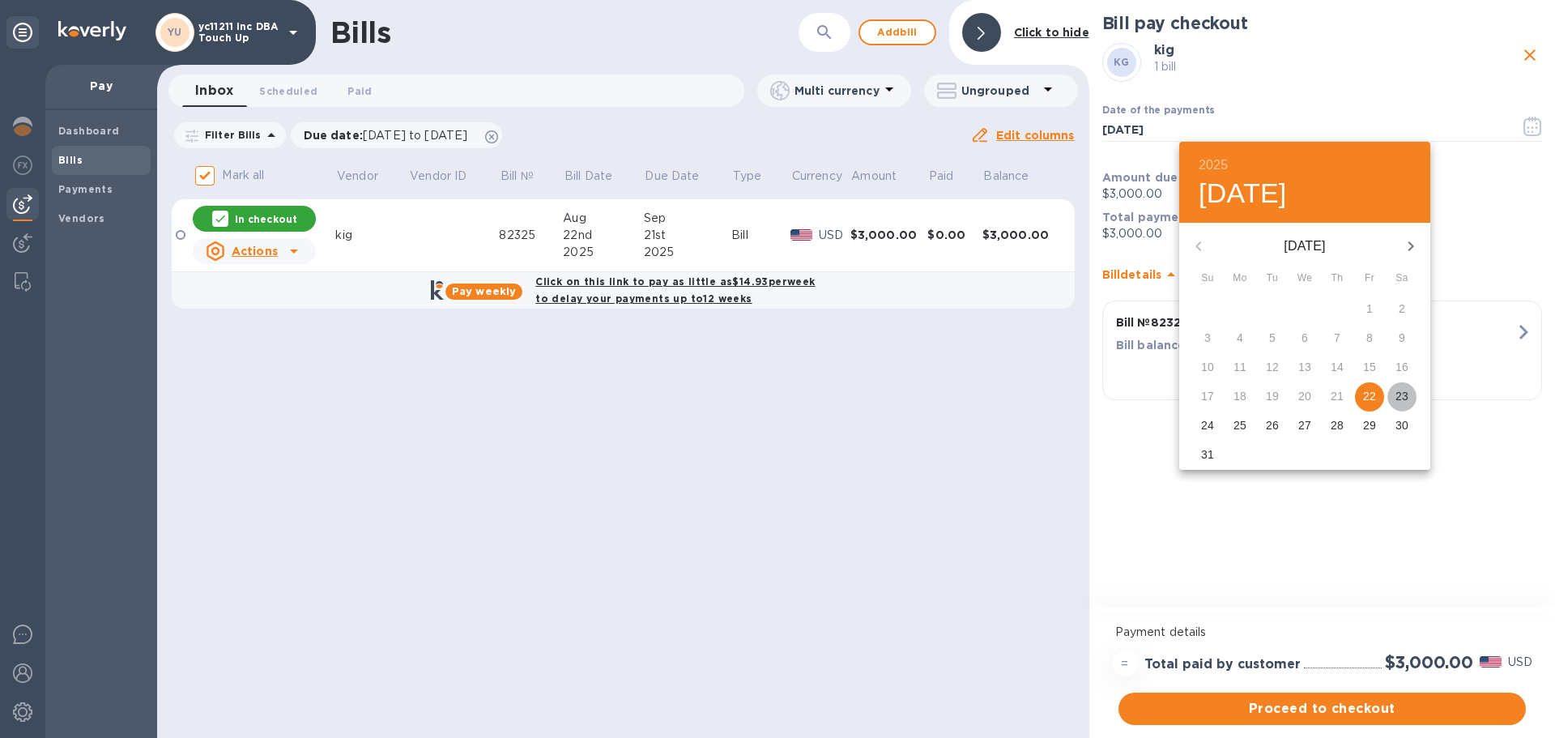
click at [1410, 395] on span "23" at bounding box center [1401, 396] width 29 height 16
type input "[DATE]"
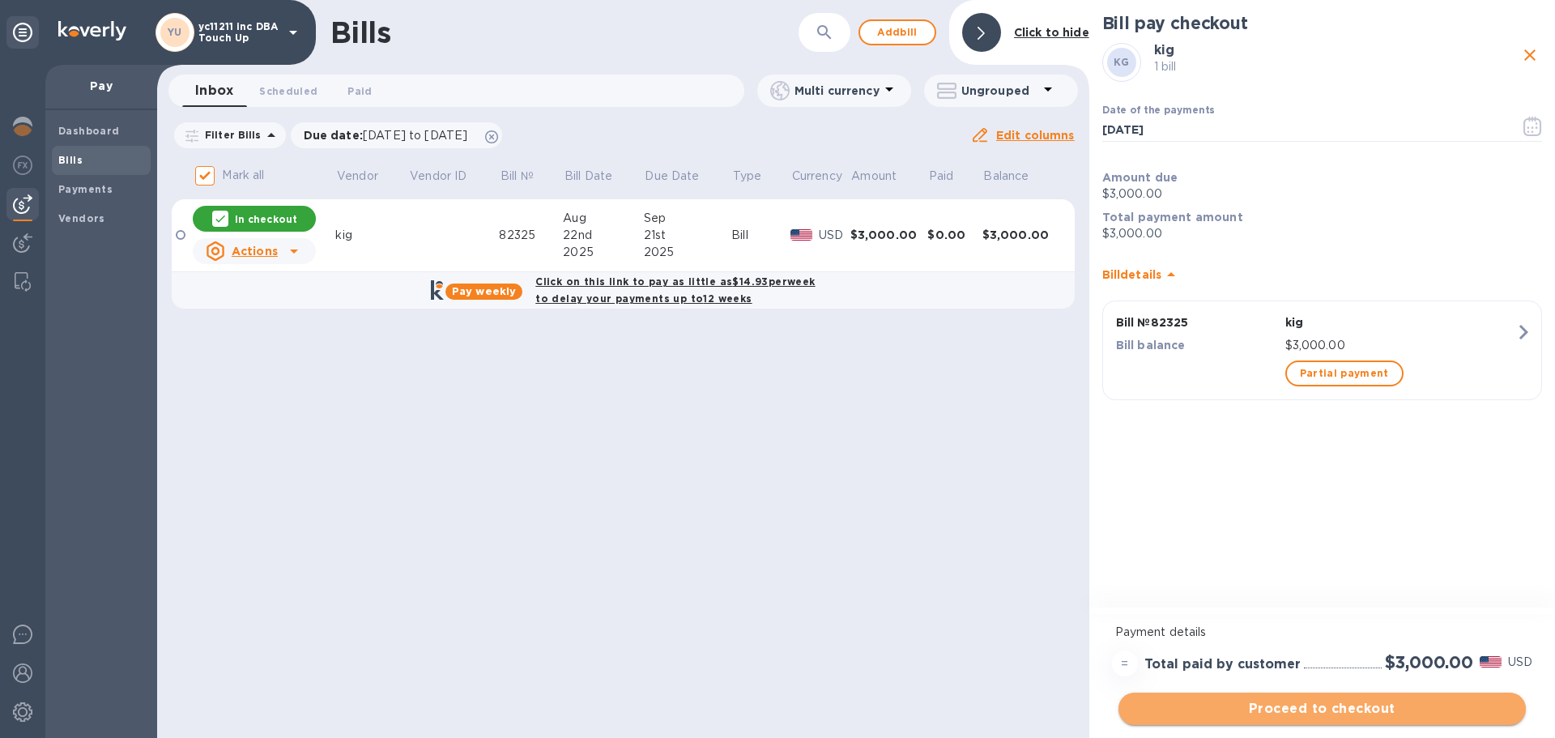
click at [1268, 718] on span "Proceed to checkout" at bounding box center [1321, 708] width 381 height 19
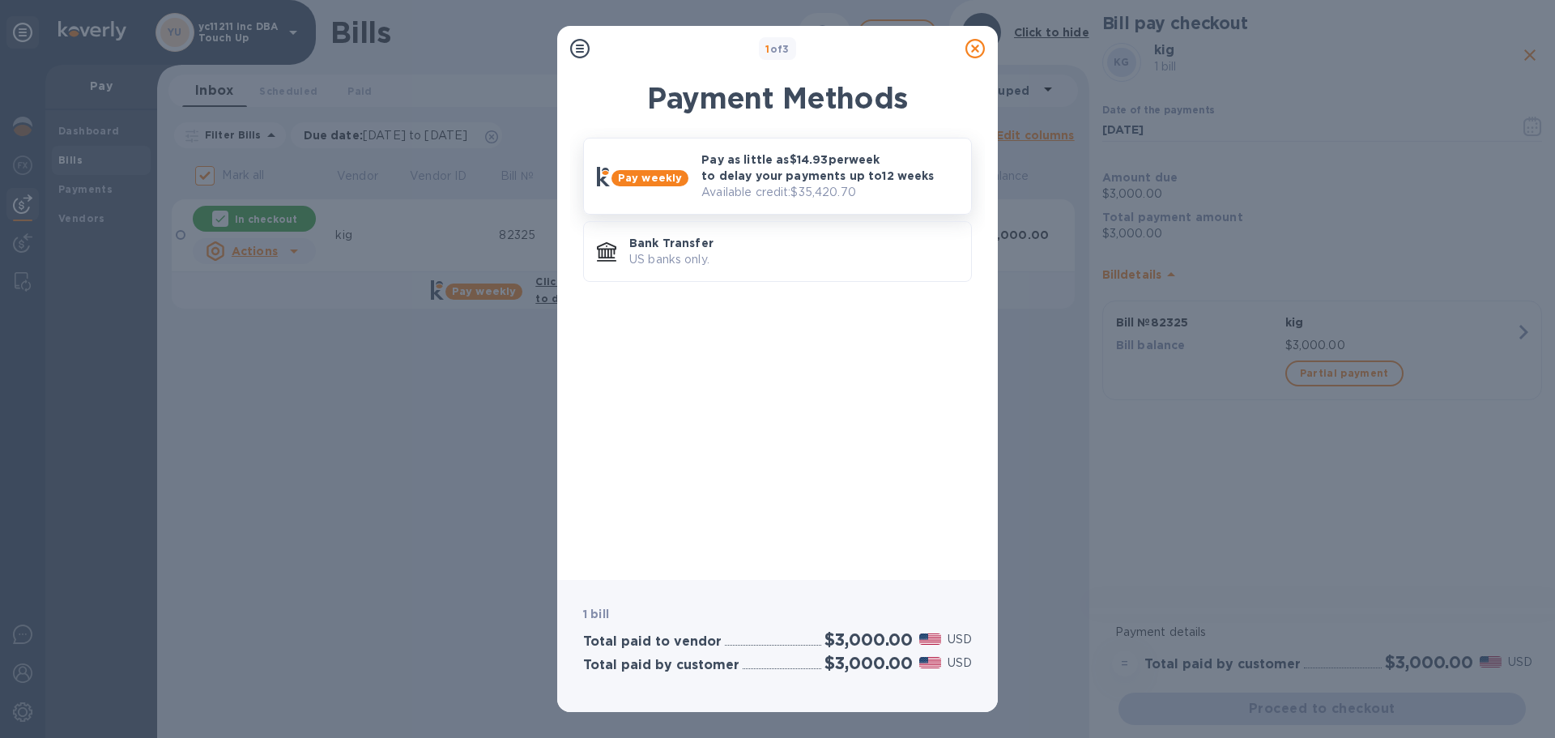
click at [711, 177] on p "Pay as little as $14.93 per week to delay your payments up to 12 weeks" at bounding box center [829, 167] width 257 height 32
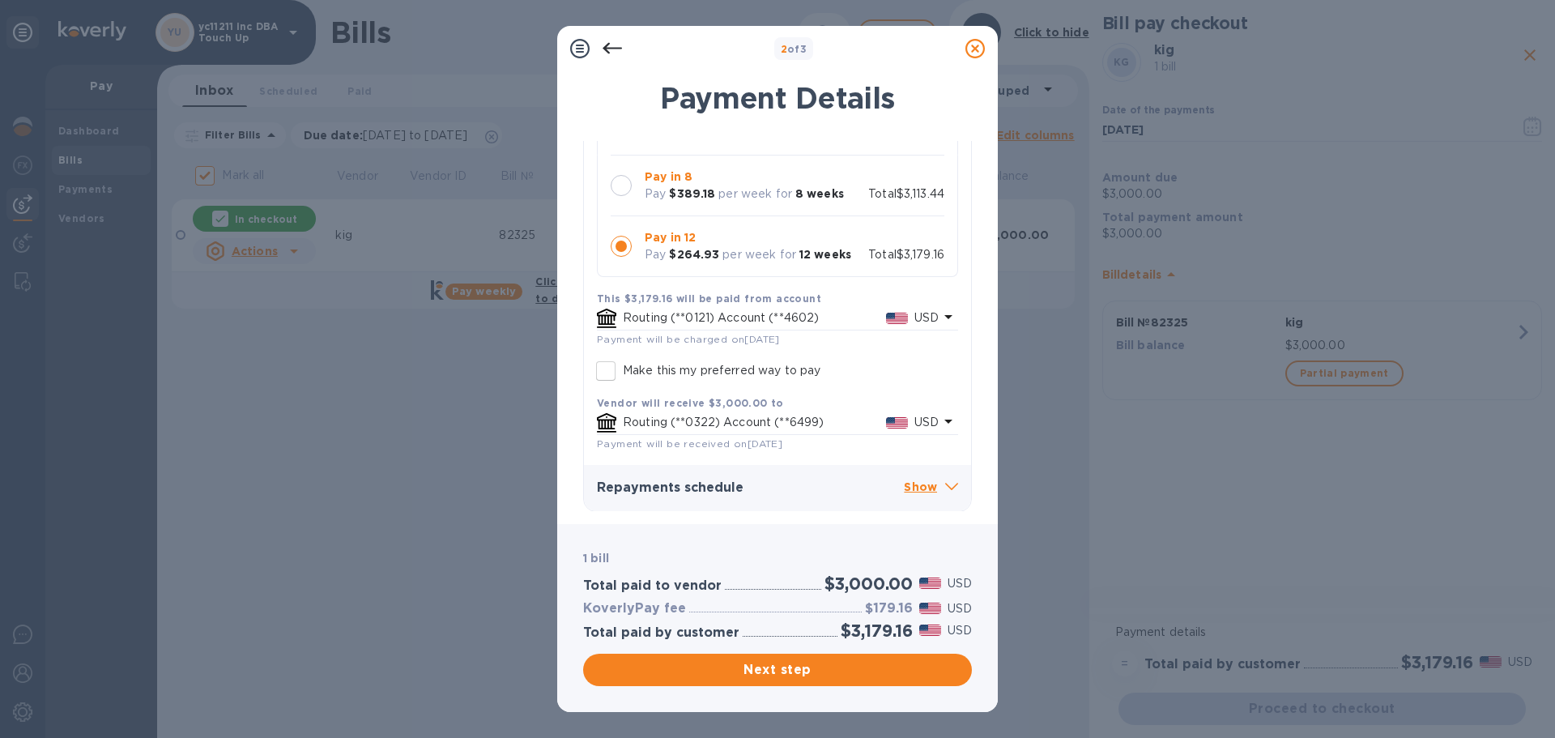
scroll to position [192, 0]
click at [216, 450] on div "2 of 3 Payment Details KG kig 1 bill Pay weekly Bank account Select repayment p…" at bounding box center [777, 369] width 1555 height 738
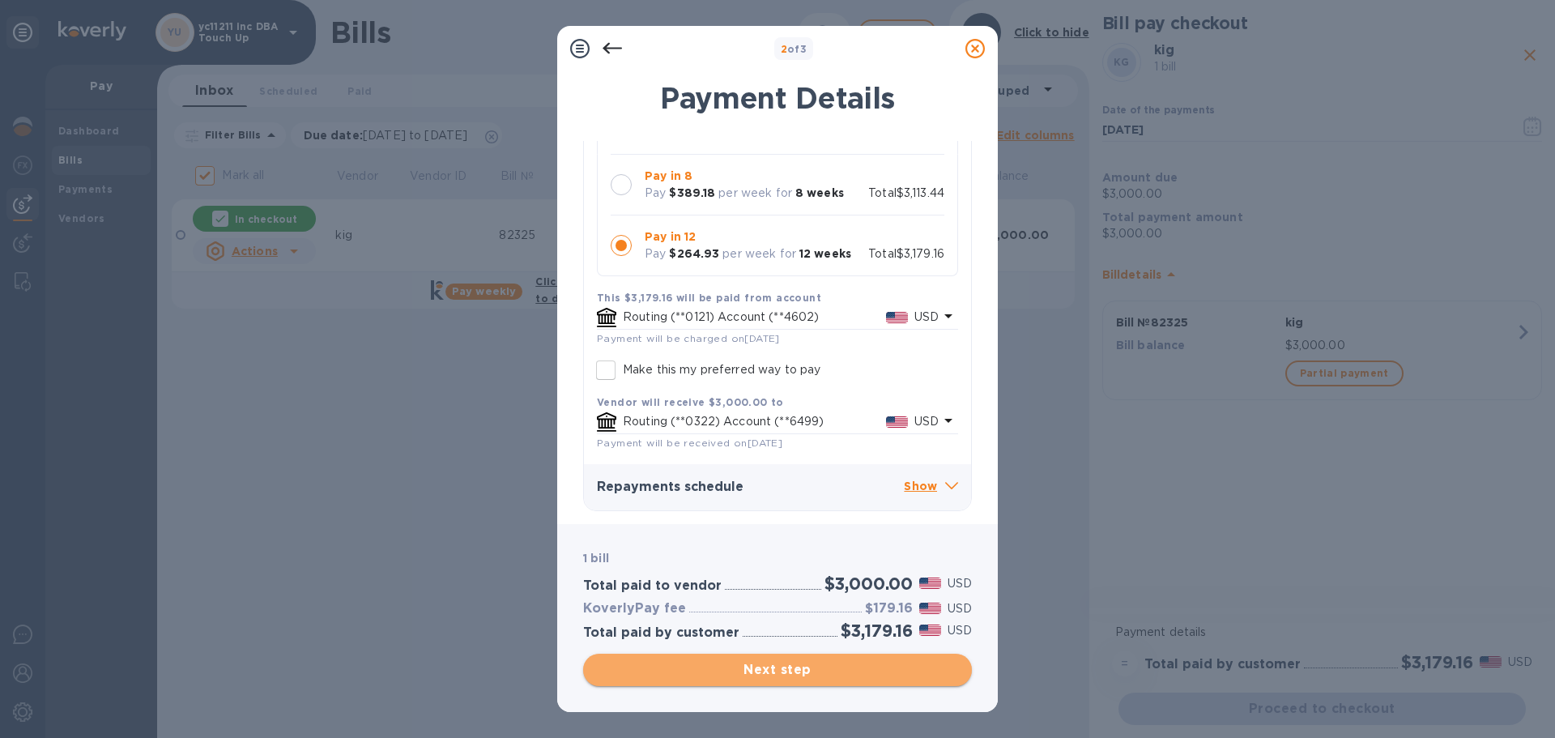
click at [640, 670] on span "Next step" at bounding box center [777, 669] width 363 height 19
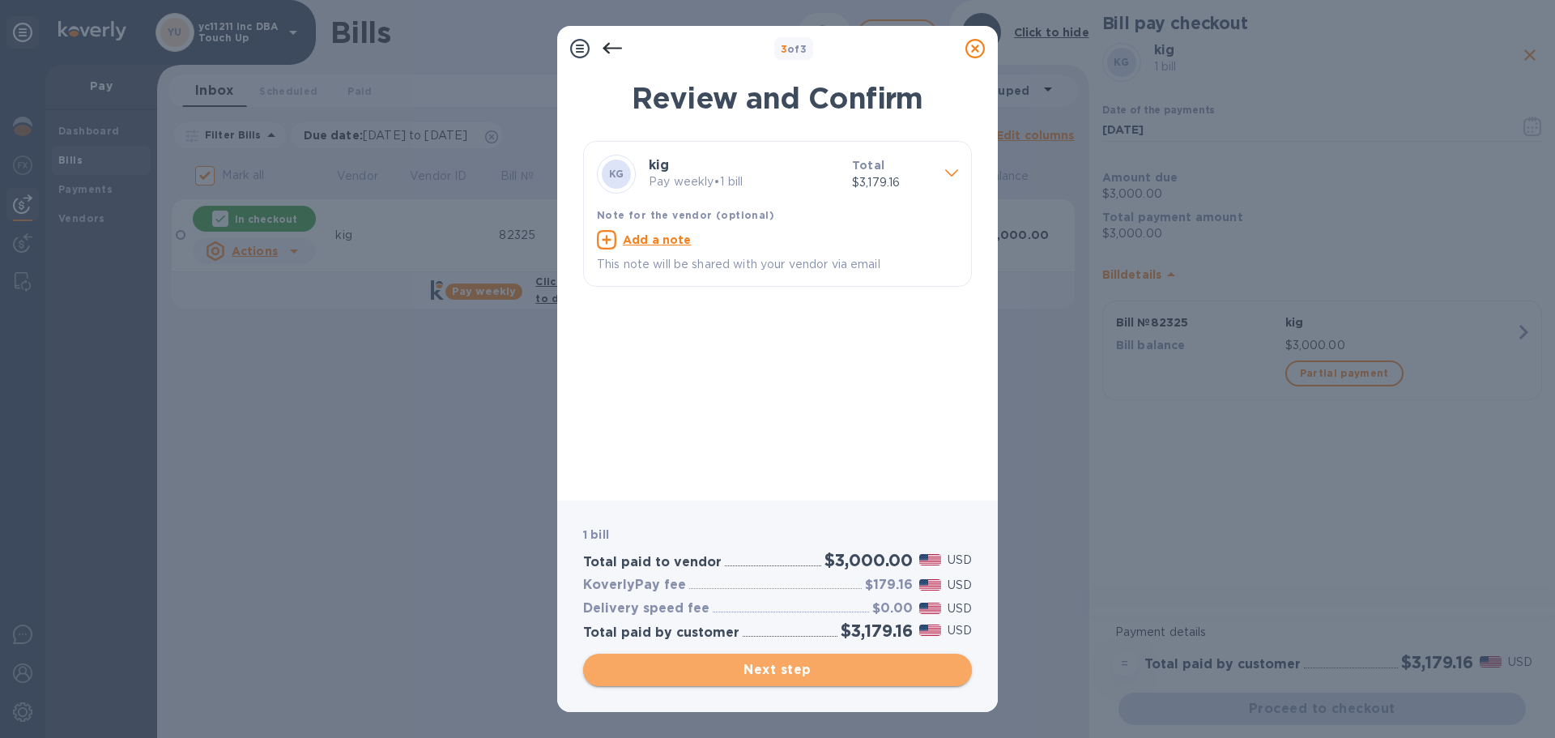
click at [640, 667] on span "Next step" at bounding box center [777, 669] width 363 height 19
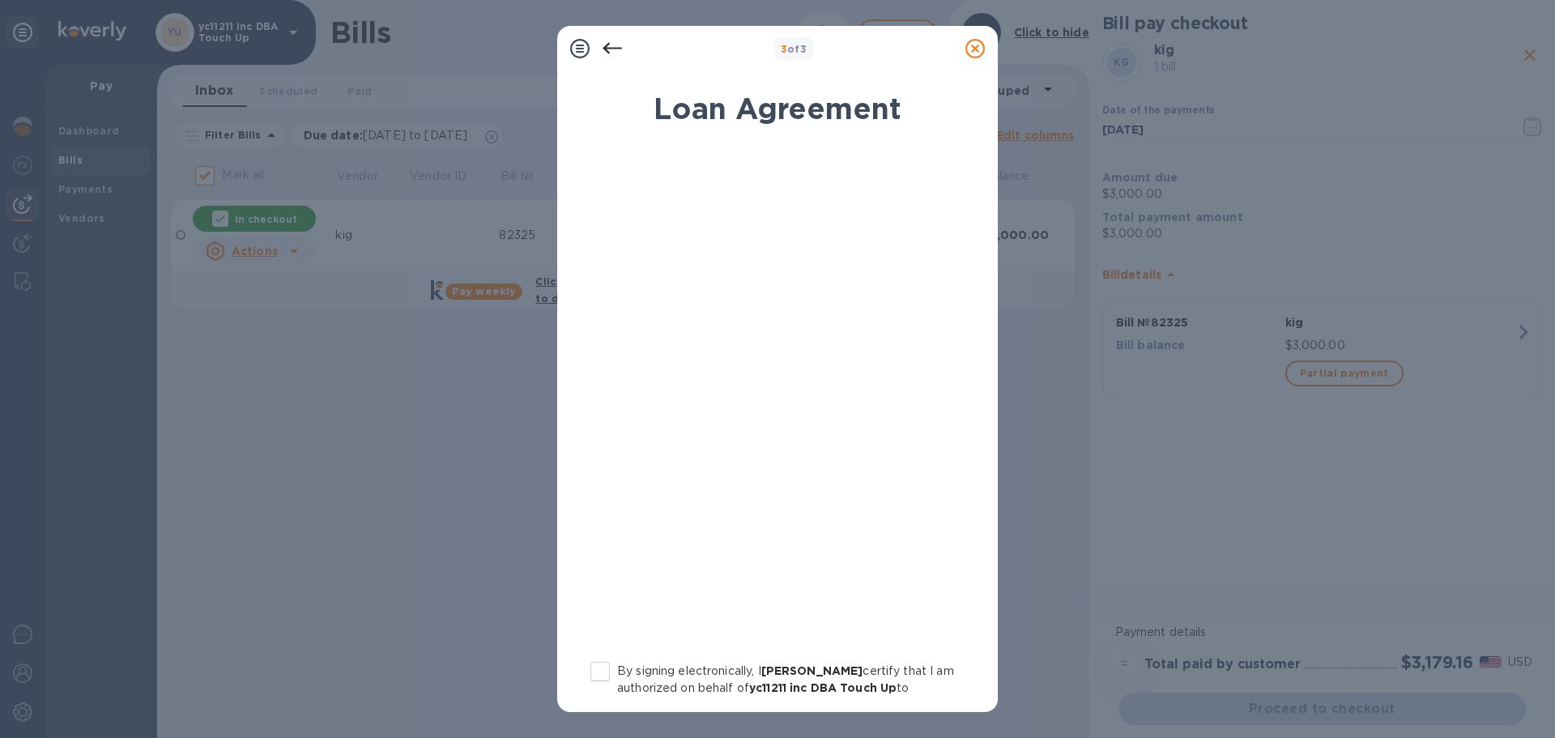
scroll to position [185, 0]
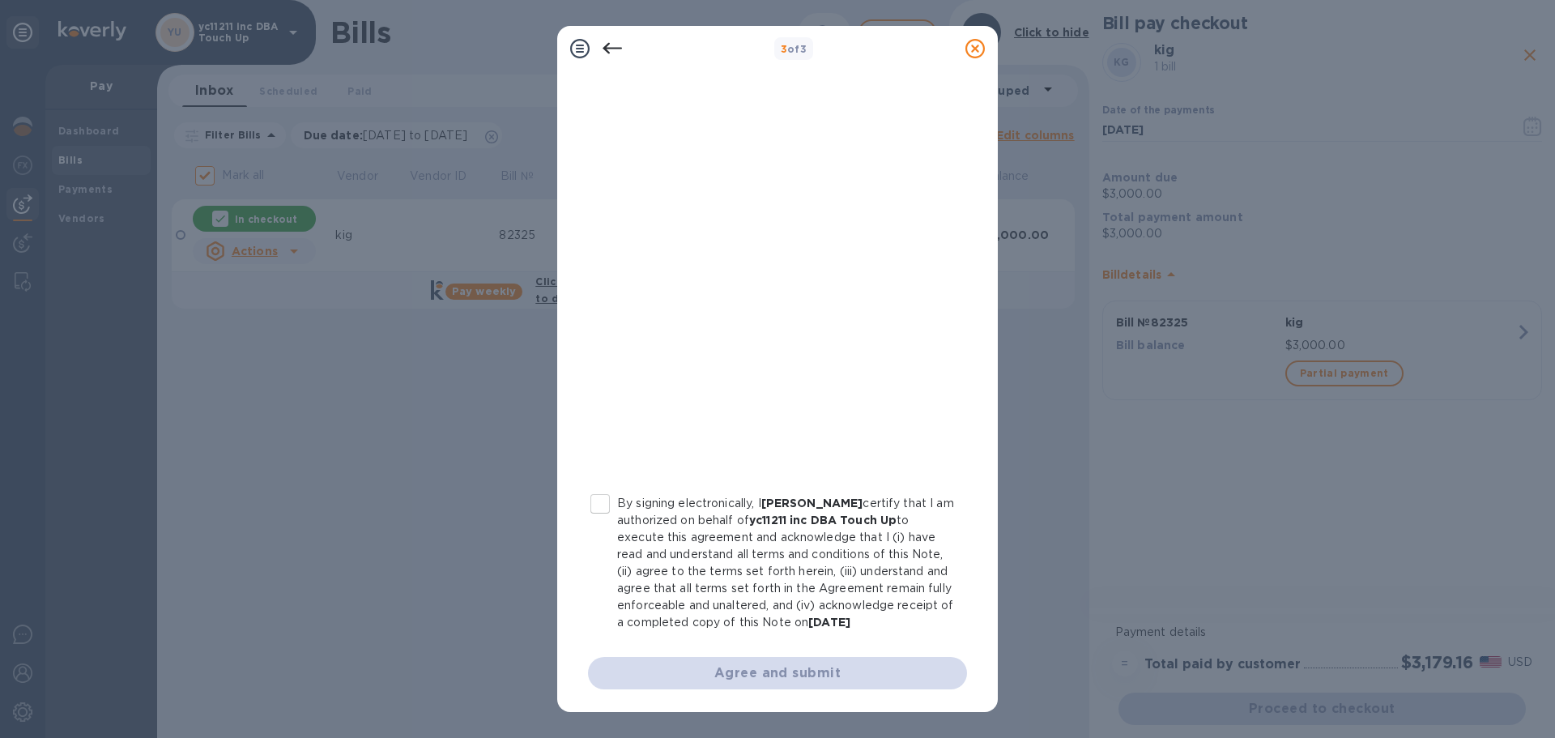
click at [672, 548] on p "By signing electronically, I [PERSON_NAME] certify that I am authorized on beha…" at bounding box center [785, 563] width 337 height 136
click at [617, 521] on input "By signing electronically, I [PERSON_NAME] certify that I am authorized on beha…" at bounding box center [600, 504] width 34 height 34
checkbox input "true"
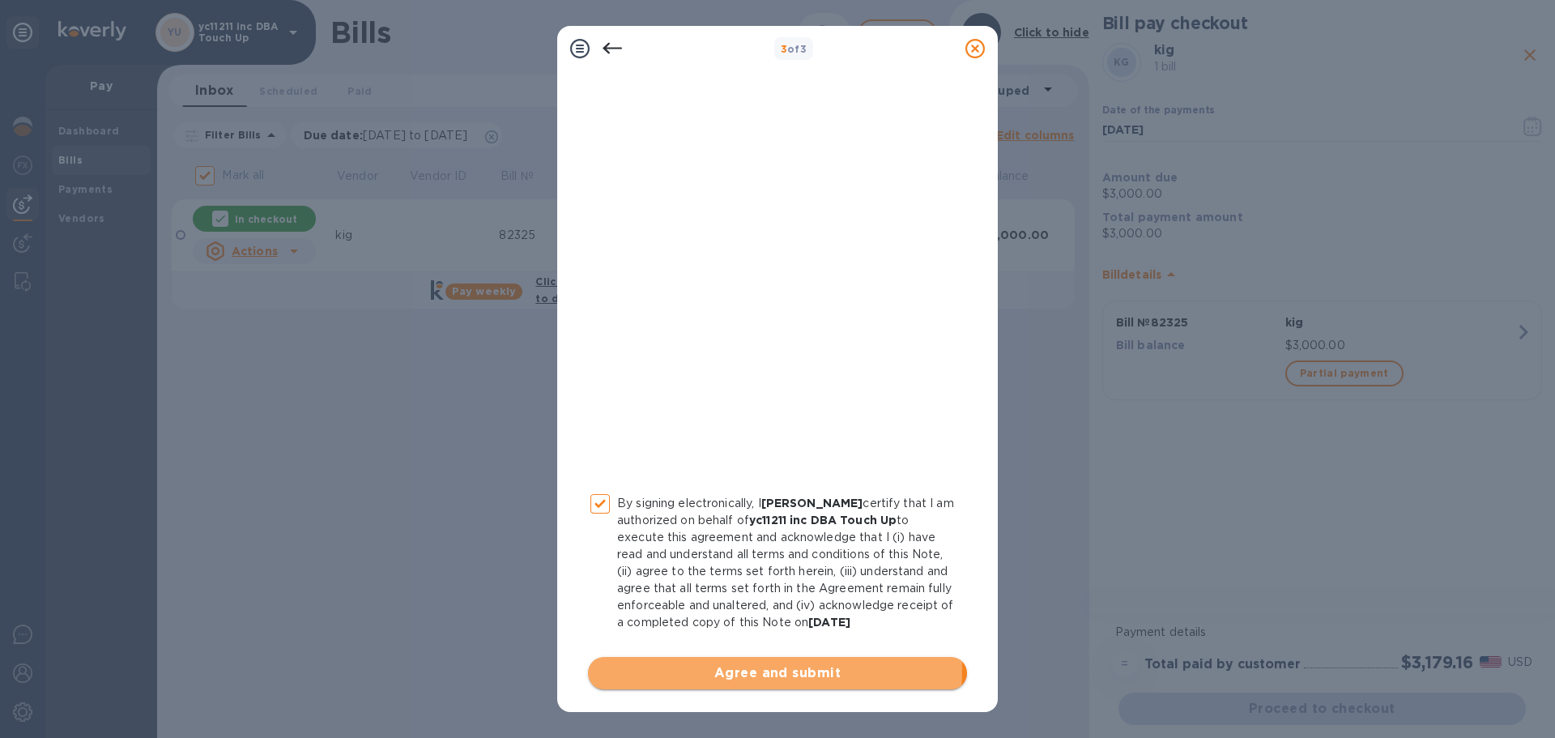
click at [688, 669] on span "Agree and submit" at bounding box center [777, 672] width 353 height 19
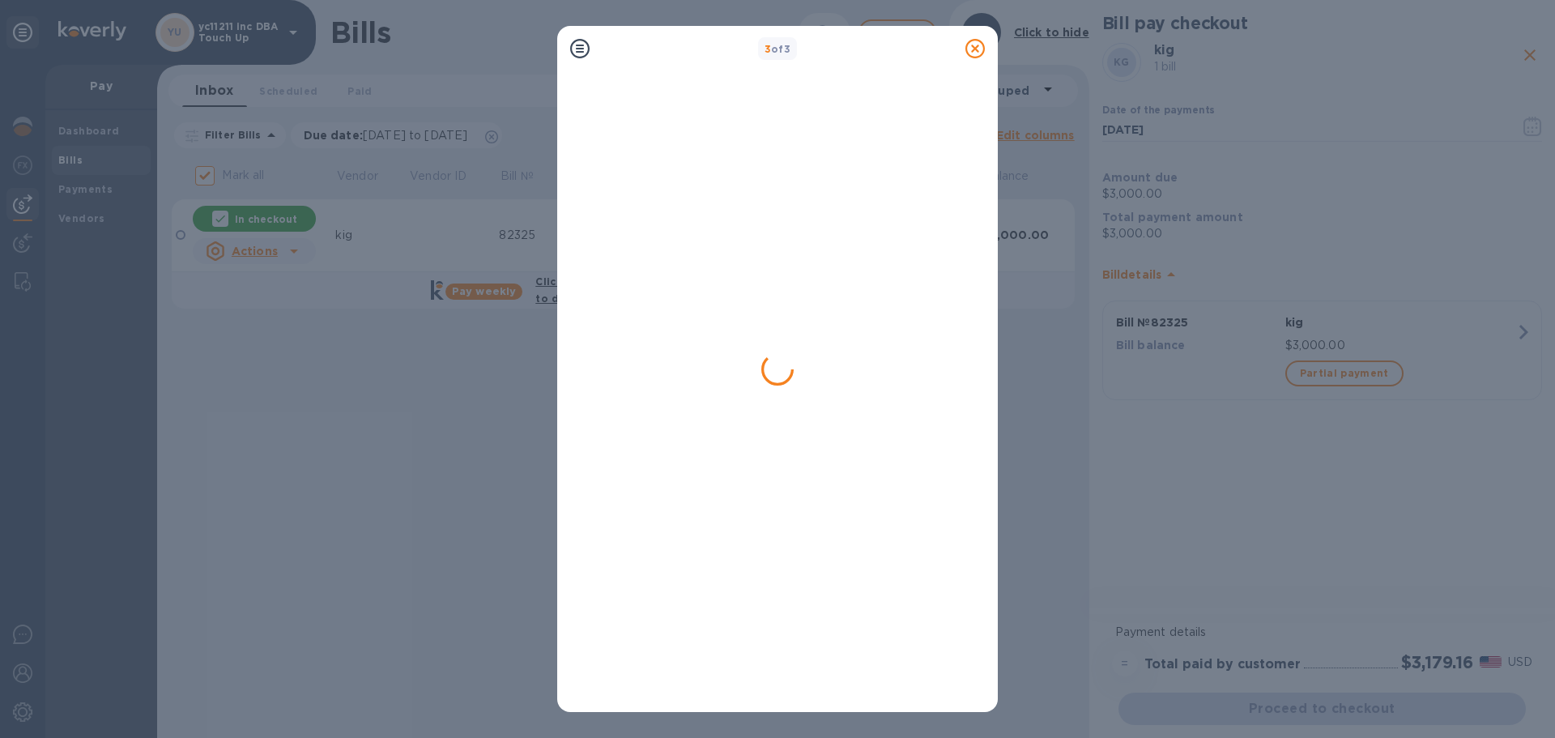
checkbox input "false"
